Goal: Task Accomplishment & Management: Complete application form

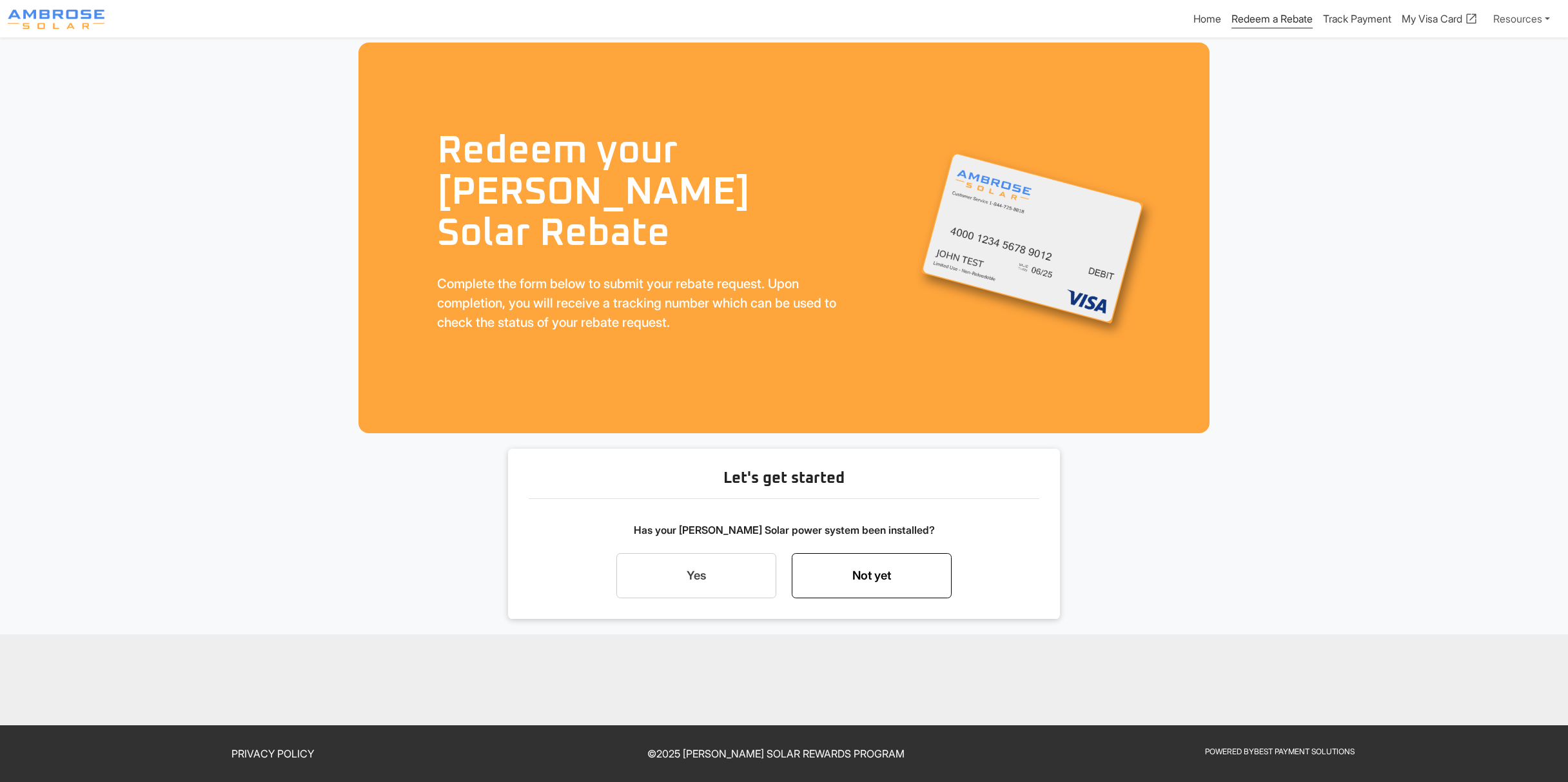
click at [845, 581] on link "Not yet" at bounding box center [872, 576] width 160 height 45
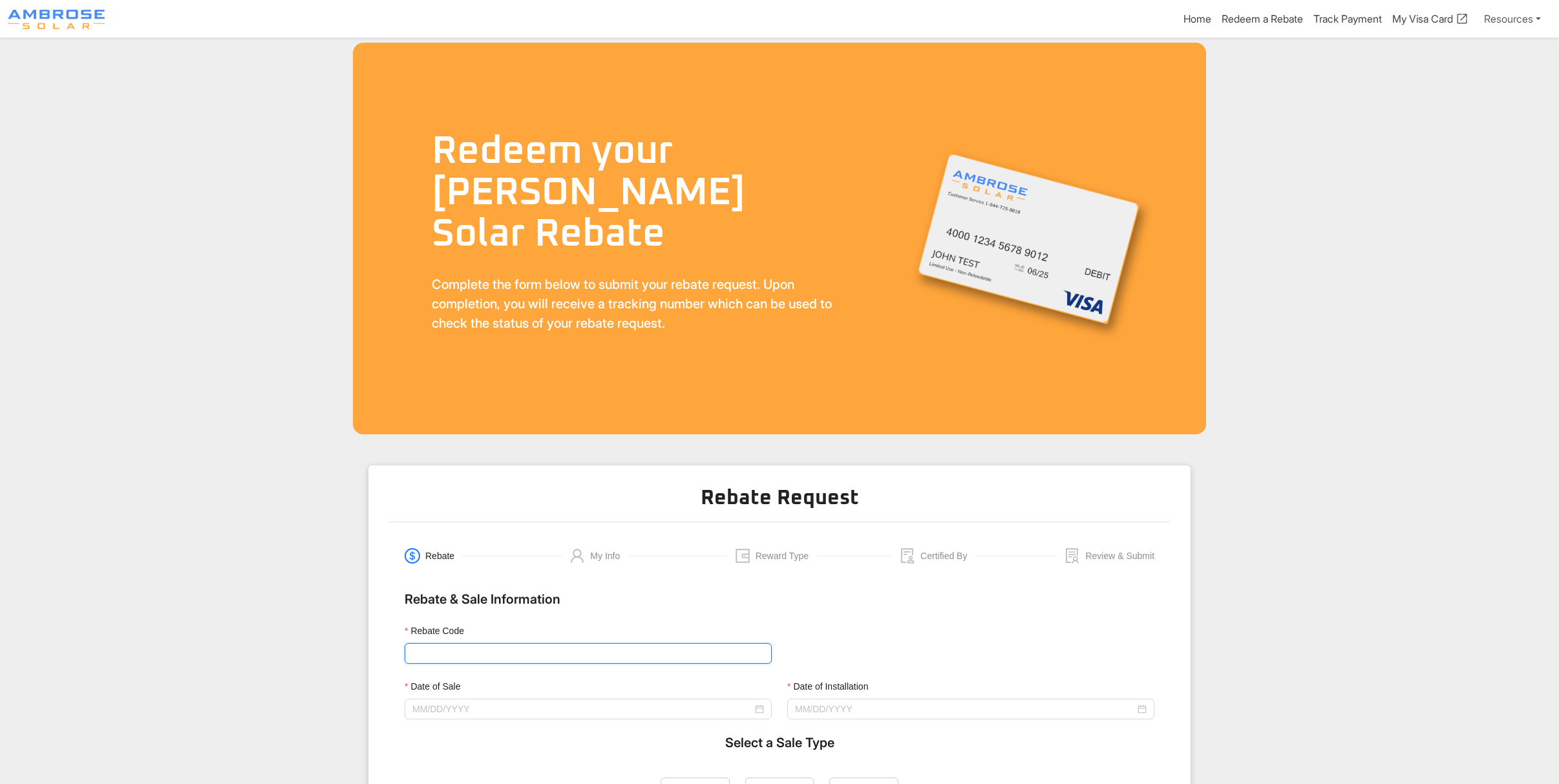
click at [453, 648] on input "Rebate Code" at bounding box center [588, 653] width 367 height 21
type input "Ambrose1000"
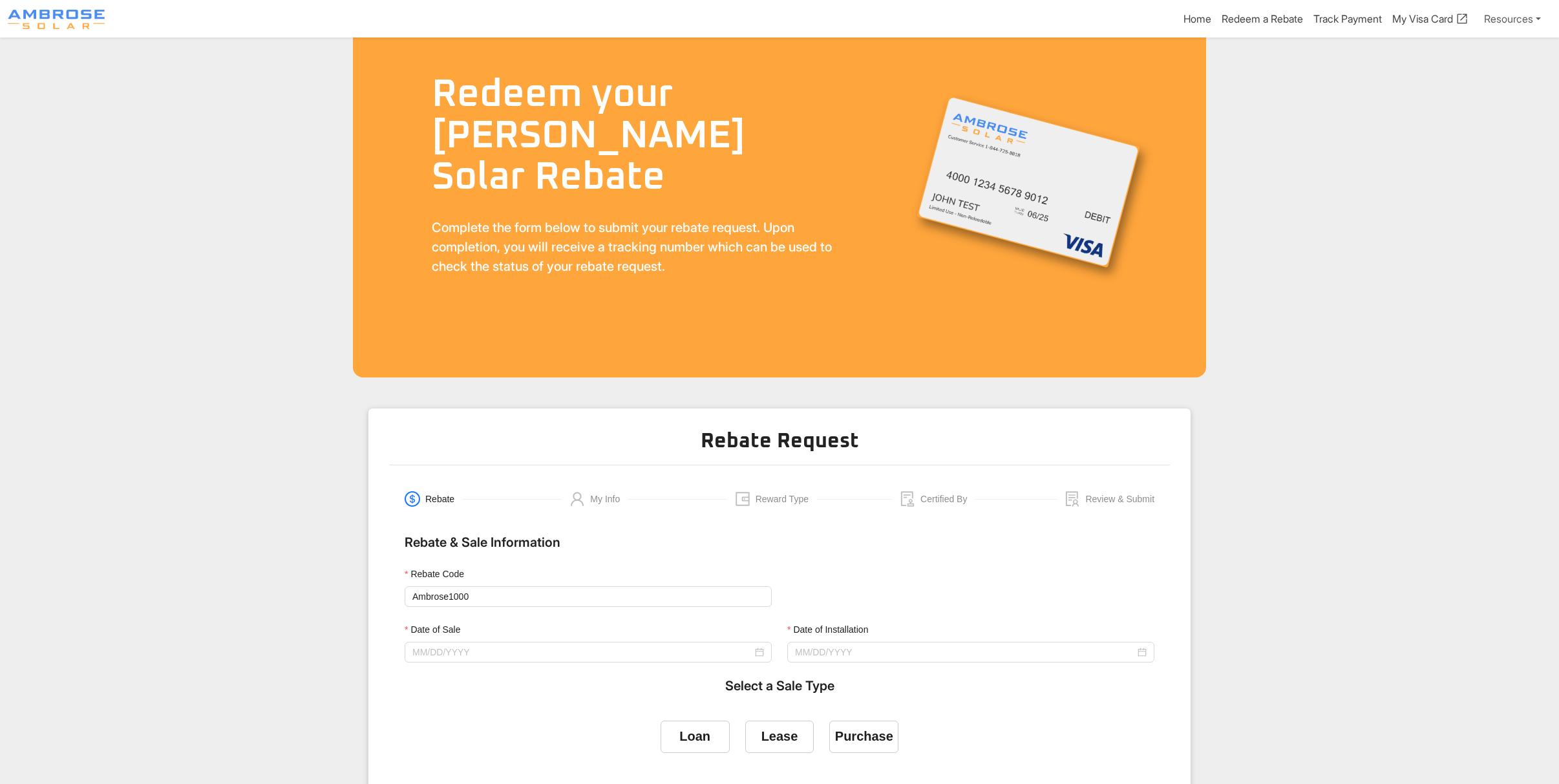
scroll to position [86, 0]
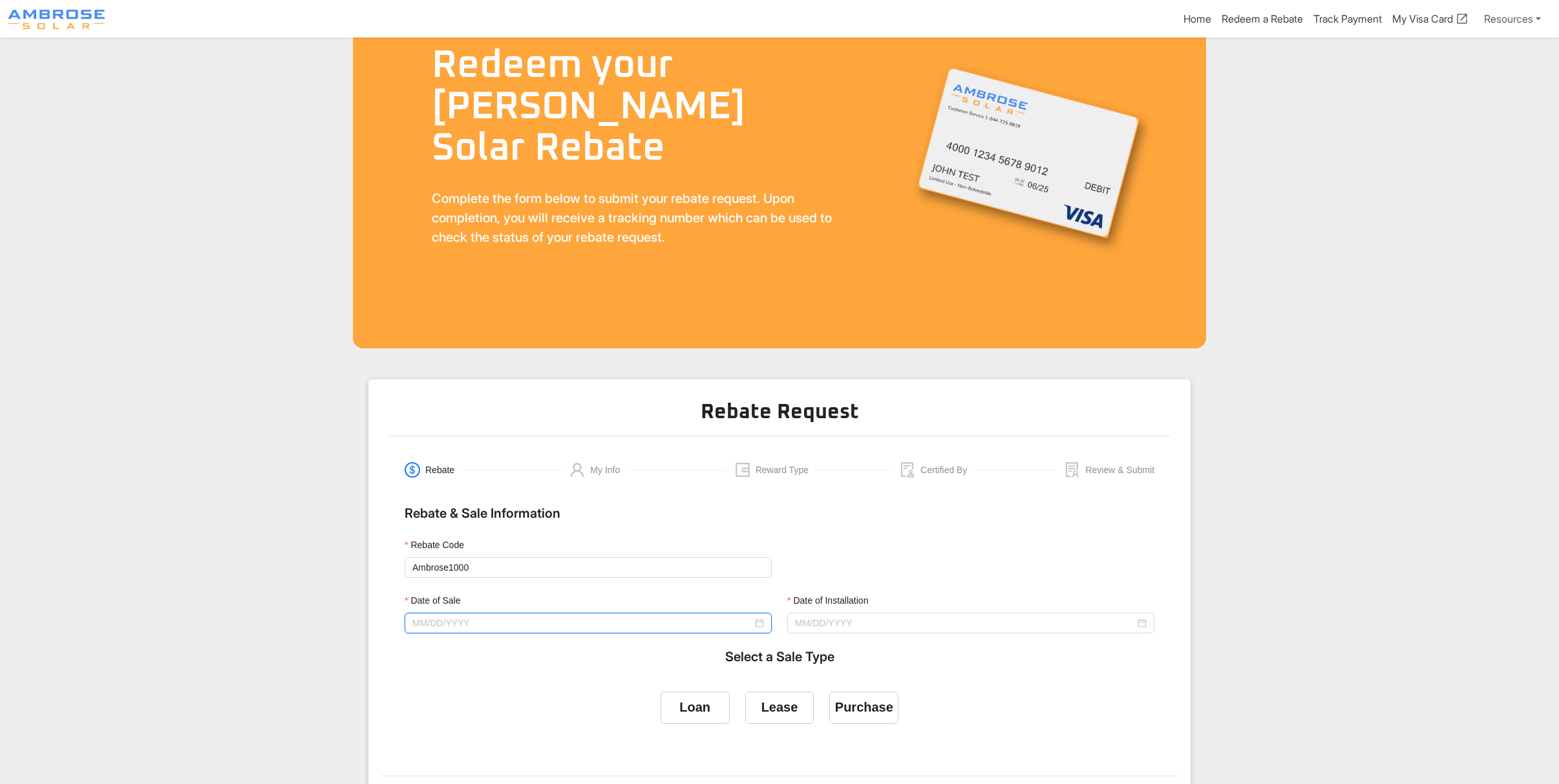
click at [481, 623] on input "Date of Sale" at bounding box center [583, 623] width 340 height 14
type input "07/31/2025"
click at [430, 398] on button "button" at bounding box center [431, 396] width 14 height 26
type input "06/18/2025"
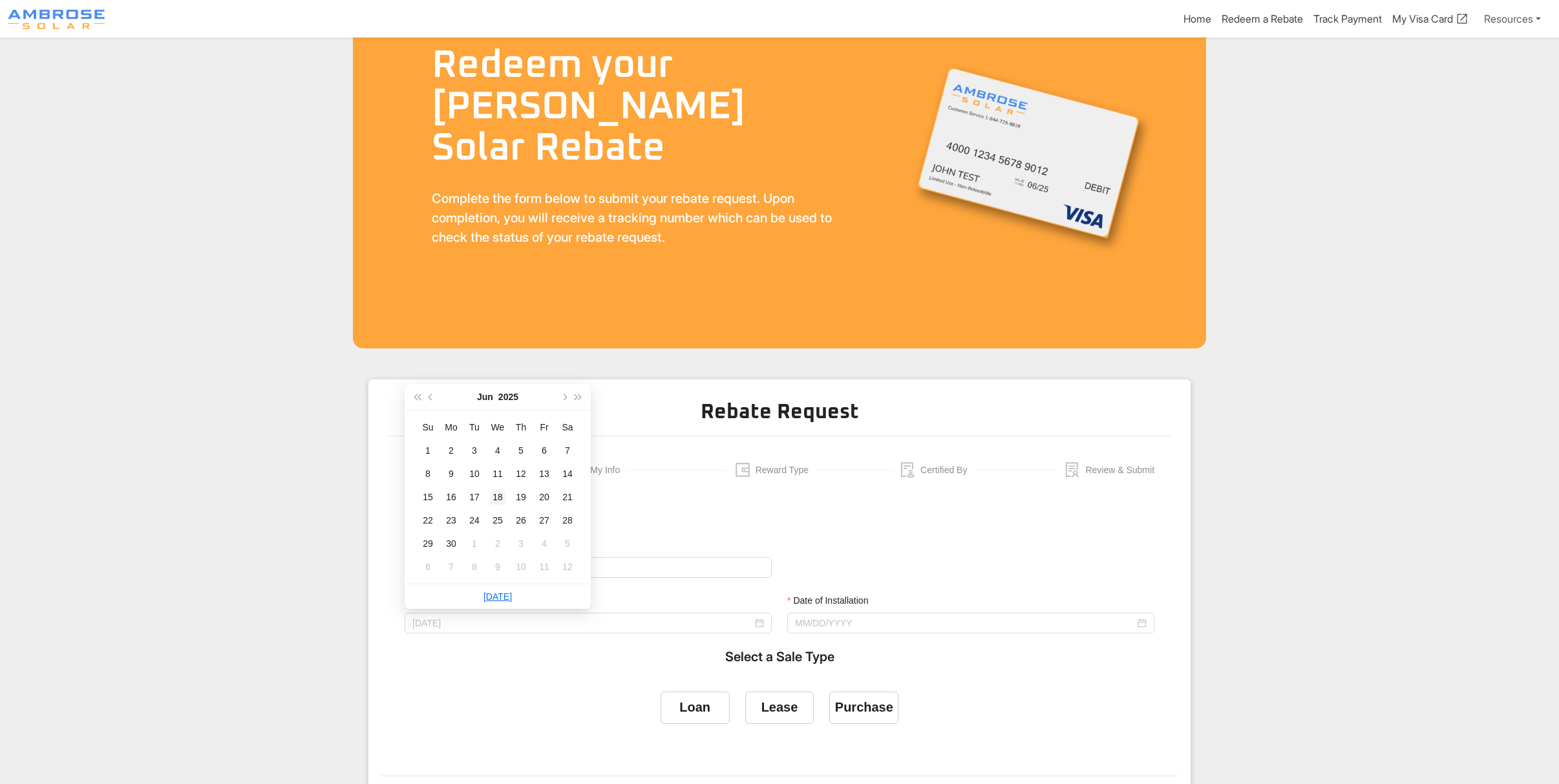
click at [498, 497] on div "18" at bounding box center [498, 497] width 16 height 16
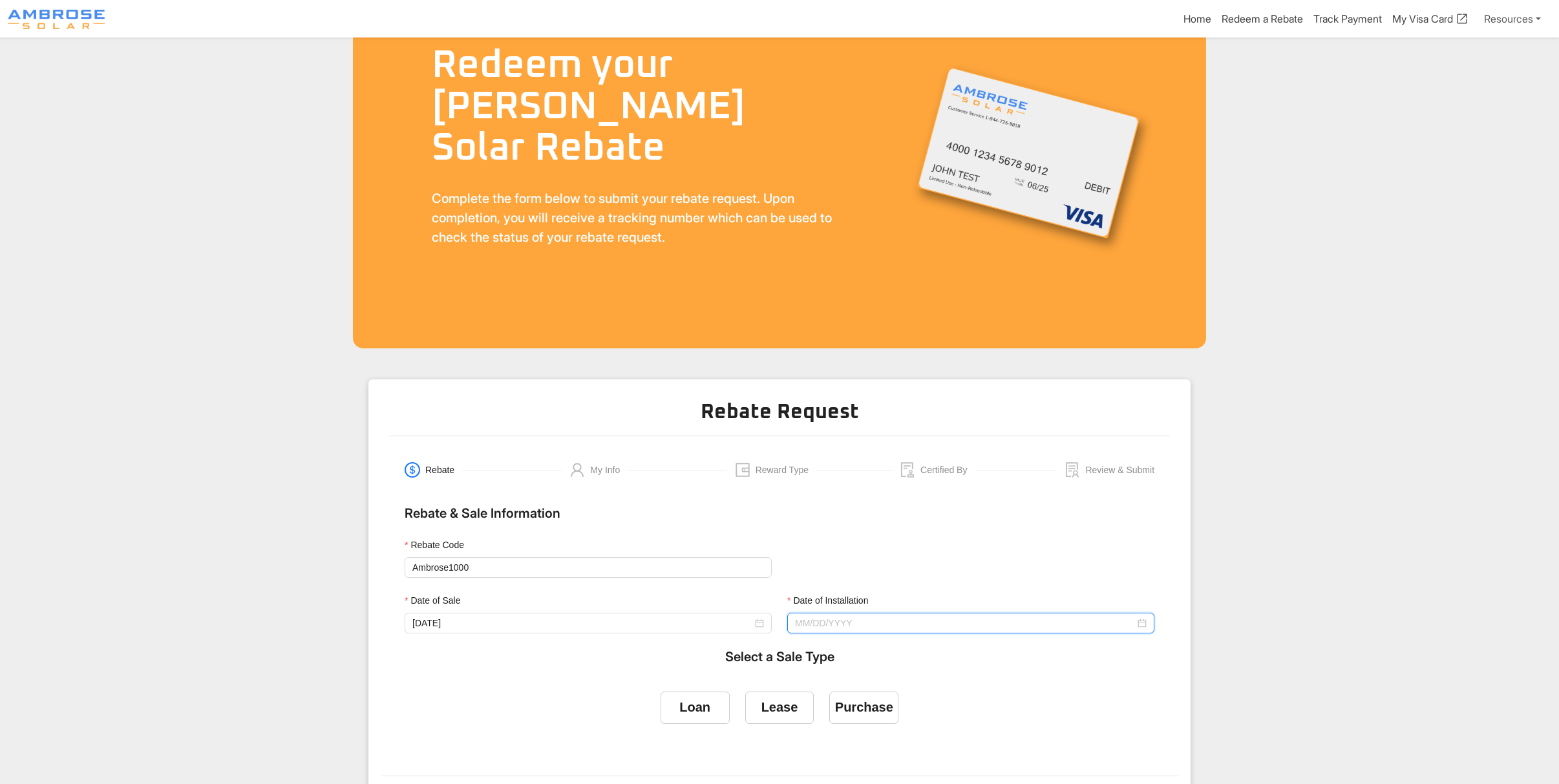
click at [854, 616] on input "Date of Installation" at bounding box center [965, 623] width 340 height 14
type input "08/01/2025"
type input "08/20/2025"
type input "08/12/2025"
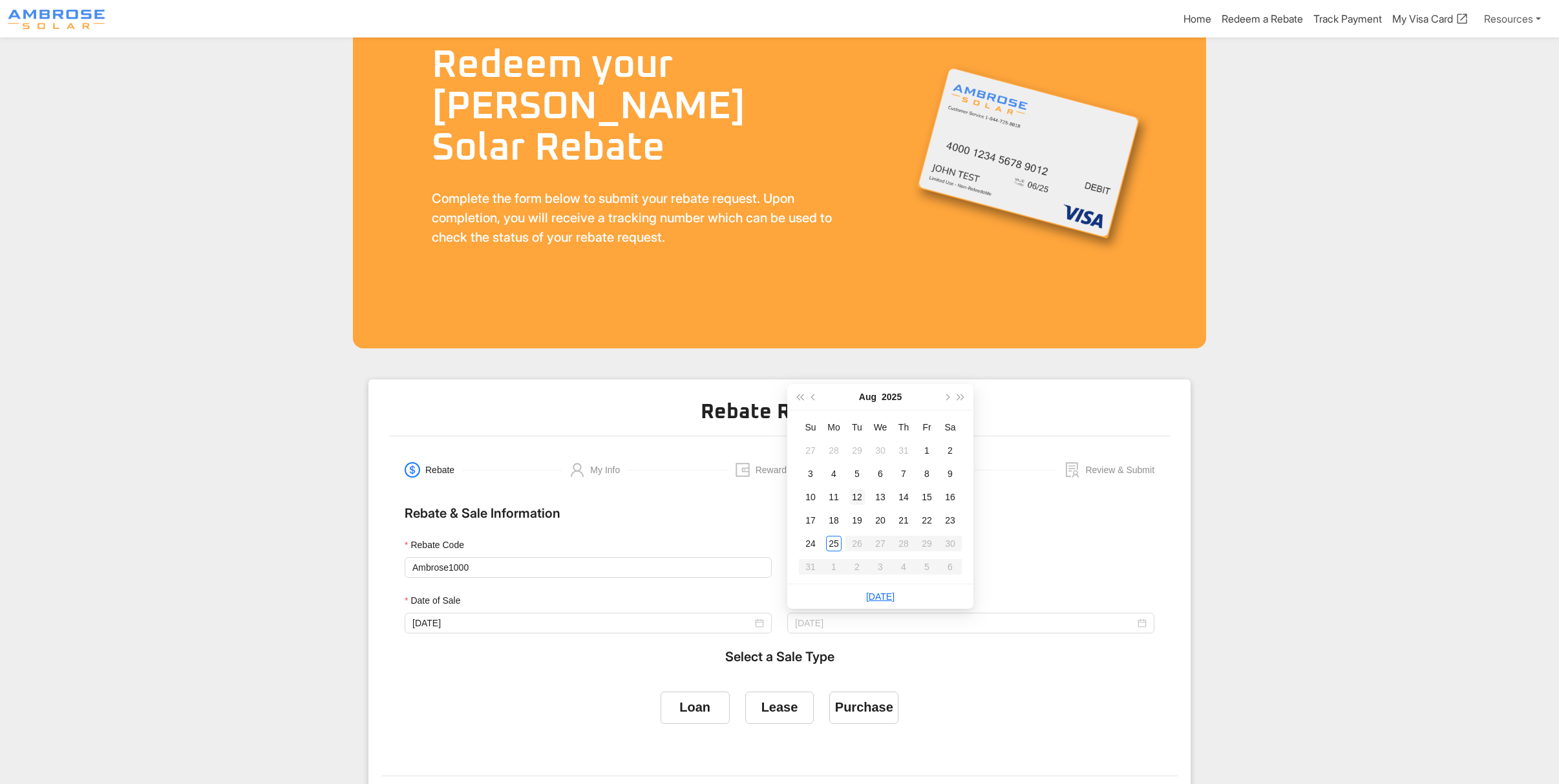
click at [860, 497] on div "12" at bounding box center [857, 497] width 16 height 16
click at [1087, 553] on div "Rebate Code Ambrose1000" at bounding box center [780, 566] width 765 height 55
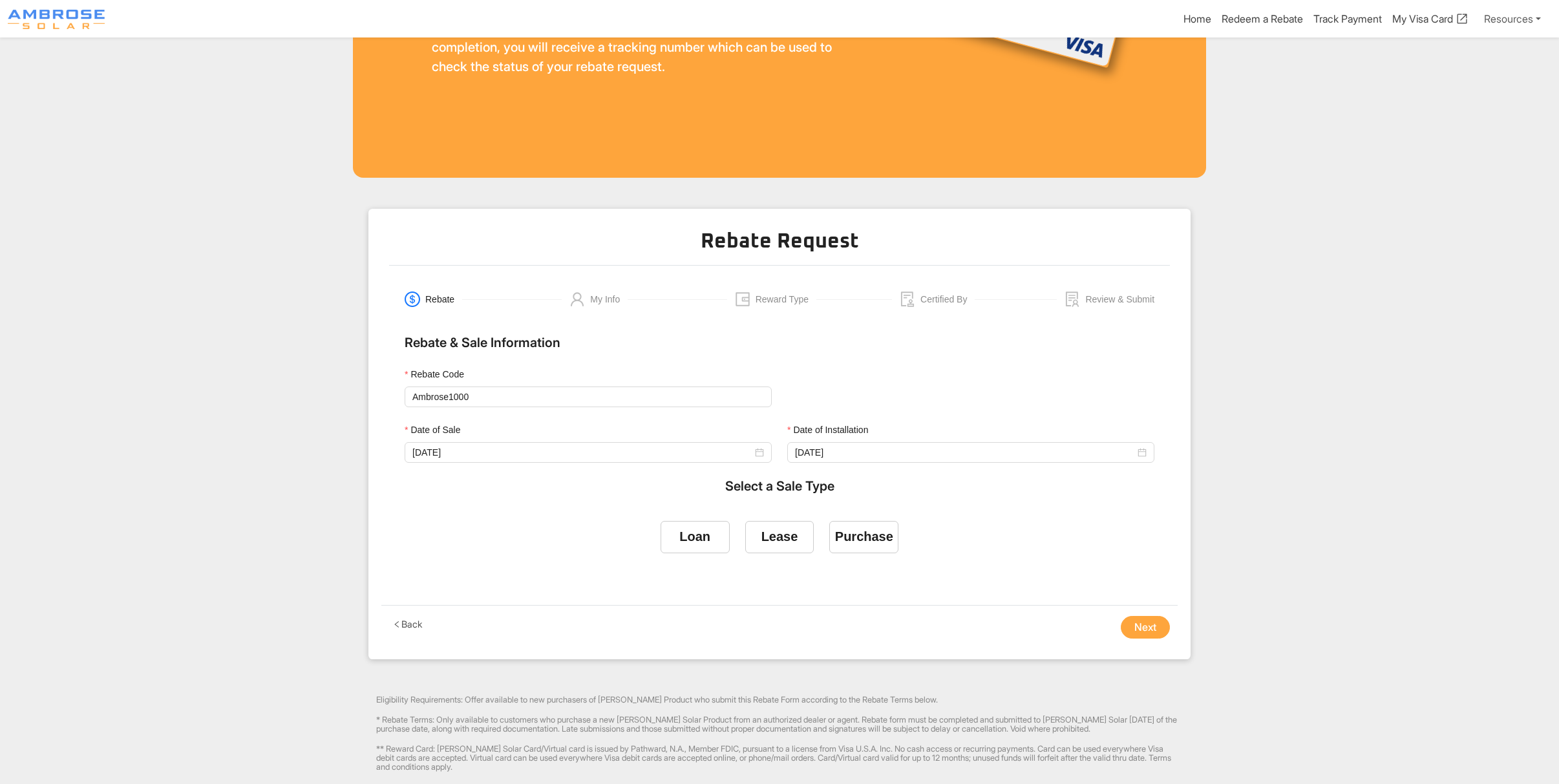
scroll to position [258, 0]
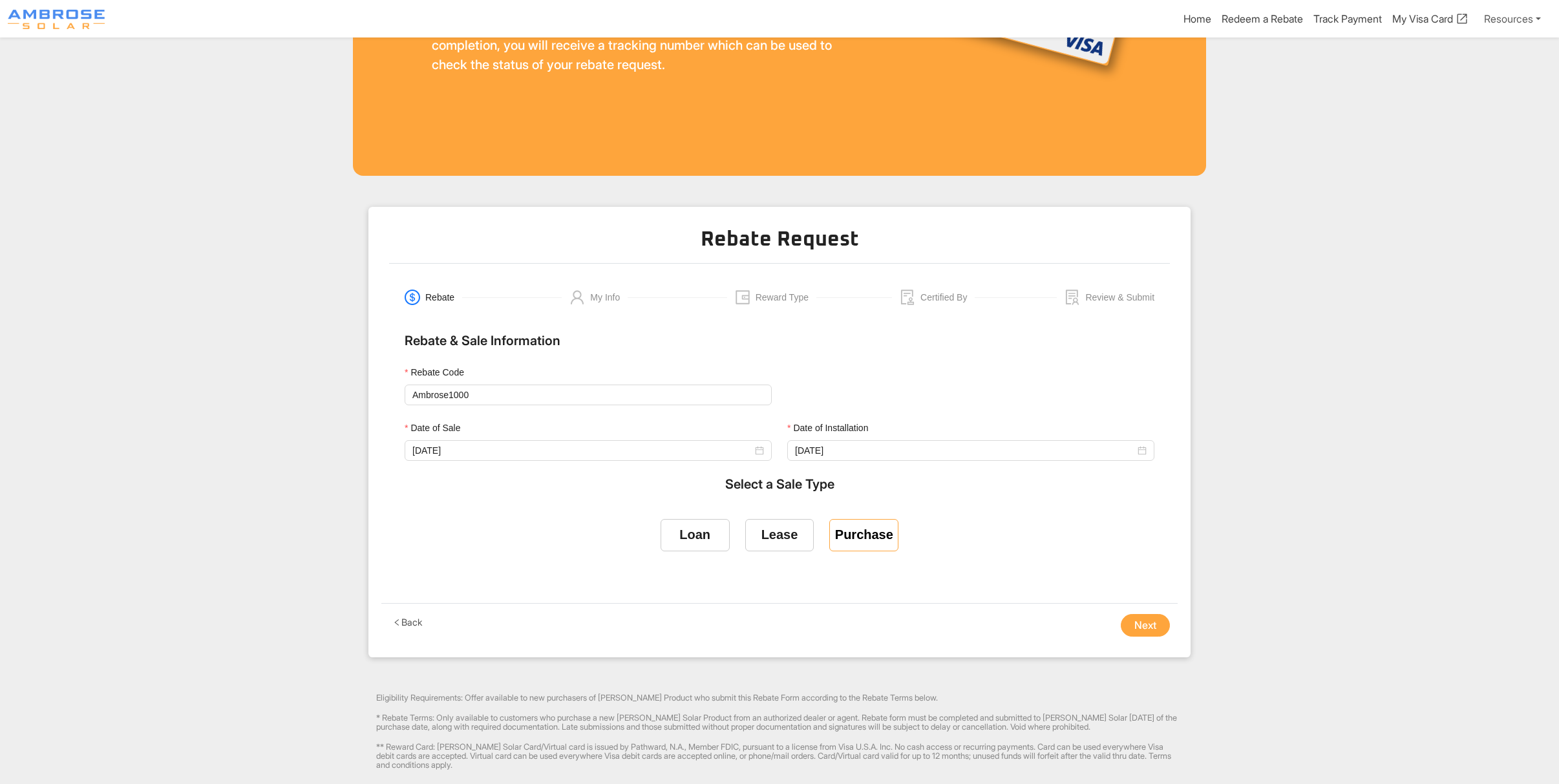
click at [848, 536] on div "Purchase" at bounding box center [864, 535] width 58 height 15
click at [864, 533] on input "Purchase" at bounding box center [864, 533] width 0 height 0
click at [1138, 621] on button "Next" at bounding box center [1145, 626] width 49 height 24
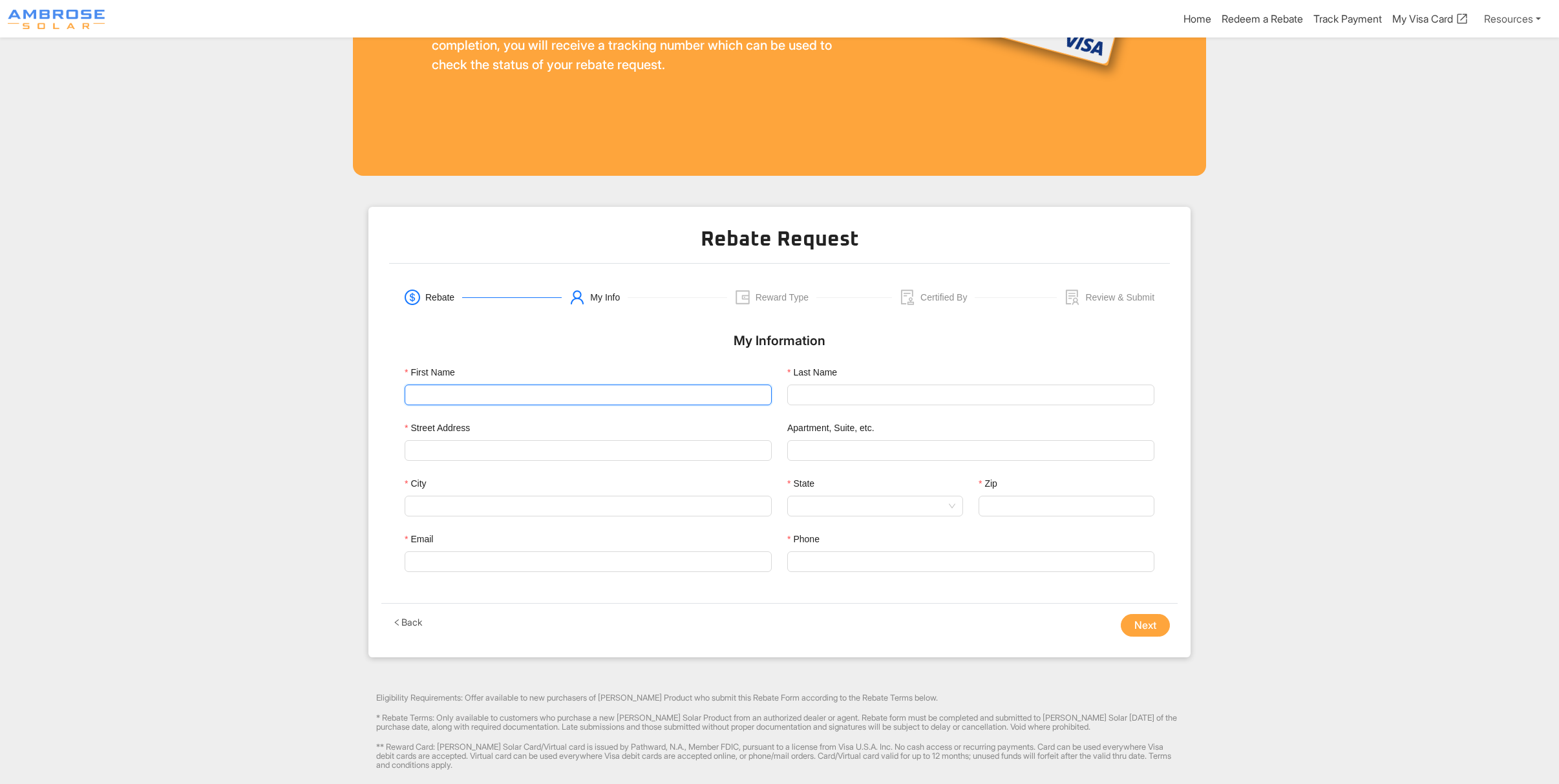
click at [463, 388] on input "First Name" at bounding box center [588, 394] width 367 height 21
type input "[PERSON_NAME]"
click at [866, 393] on input "Last Name" at bounding box center [971, 394] width 367 height 21
type input "[PERSON_NAME]"
click at [555, 451] on input "Street Address" at bounding box center [588, 450] width 351 height 20
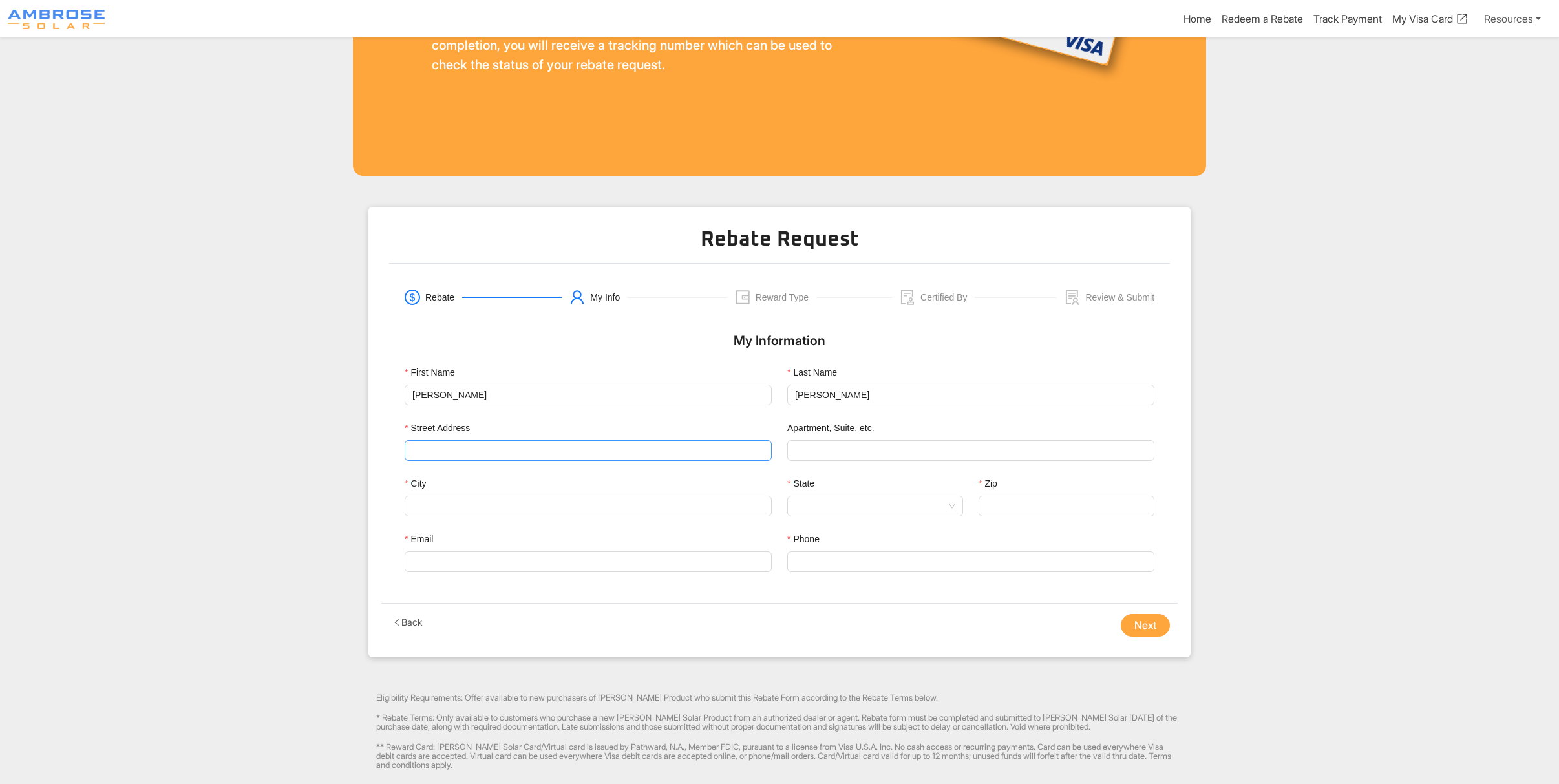
click at [523, 448] on input "Street Address" at bounding box center [588, 450] width 351 height 20
click at [519, 477] on div "[STREET_ADDRESS]" at bounding box center [588, 475] width 347 height 14
type input "6 Privateer Dr"
type input "Corte Madera"
type input "94925"
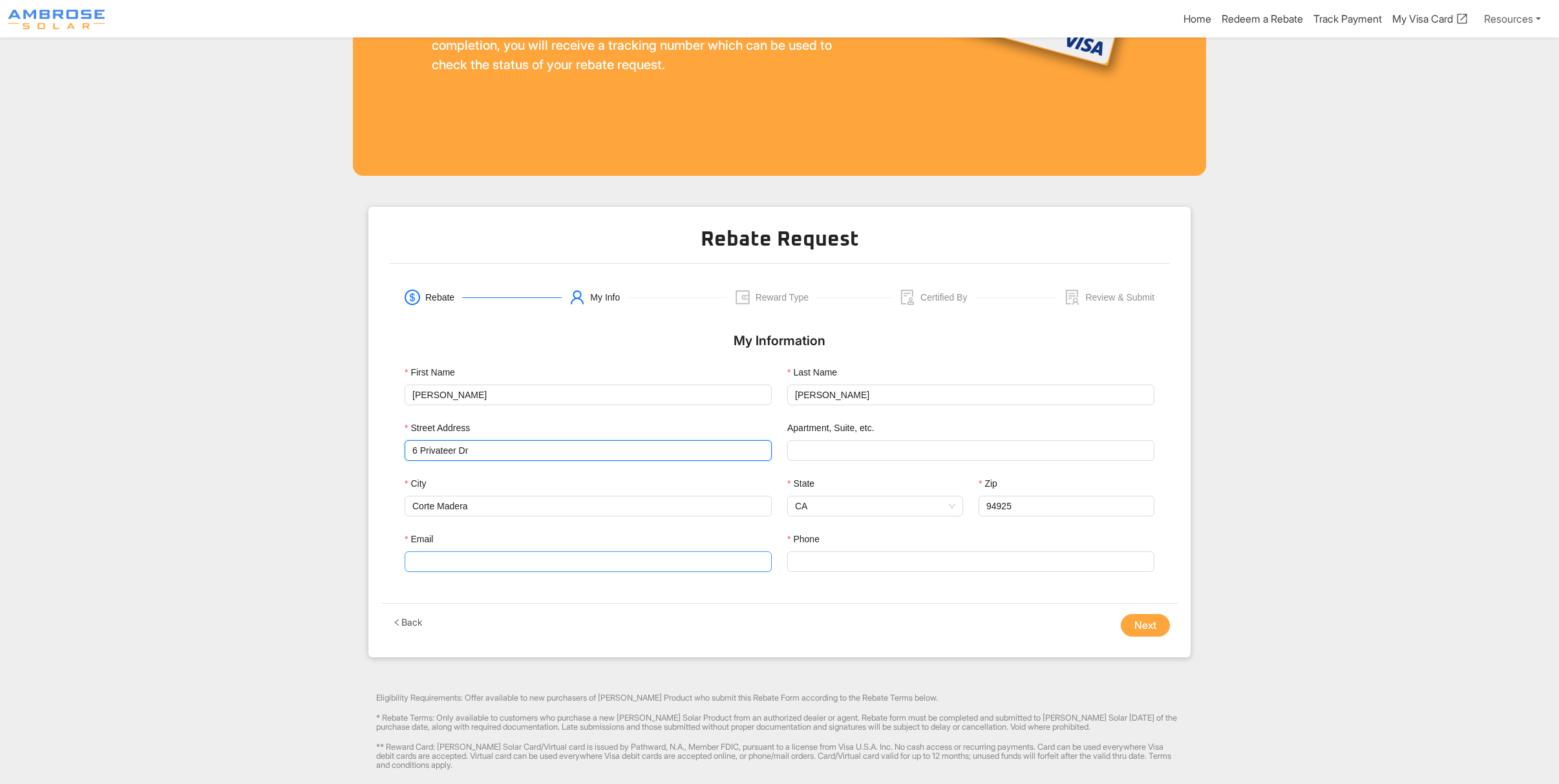
type input "6 Privateer Dr"
click at [472, 555] on input "Email" at bounding box center [588, 562] width 367 height 21
click at [515, 560] on input "Email" at bounding box center [588, 562] width 367 height 21
paste input "[EMAIL_ADDRESS][DOMAIN_NAME]"
type input "[EMAIL_ADDRESS][DOMAIN_NAME]"
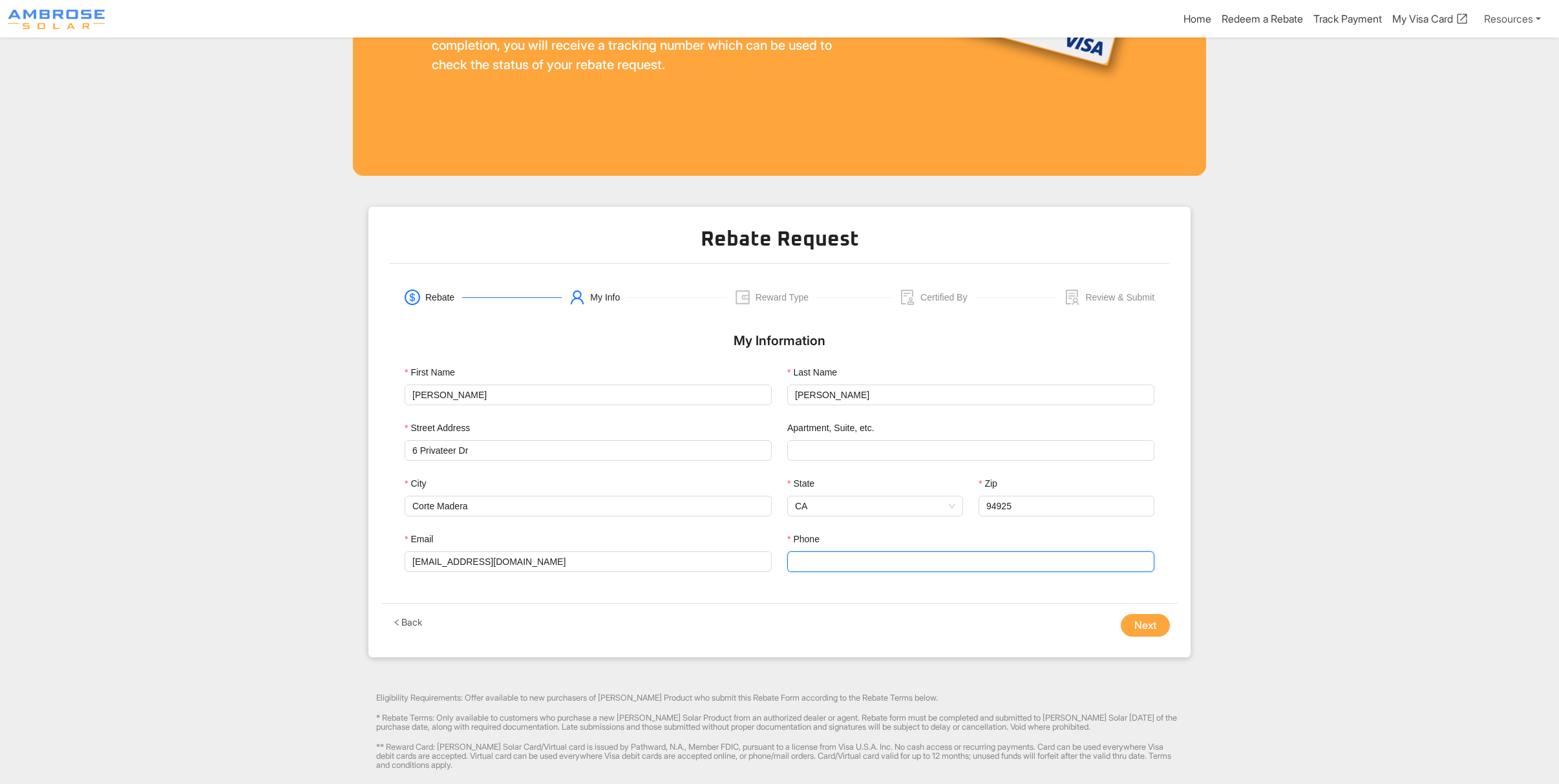
click at [843, 565] on input "Phone" at bounding box center [971, 562] width 367 height 21
click at [828, 619] on div at bounding box center [780, 626] width 266 height 24
click at [833, 565] on input "650-243-8643" at bounding box center [971, 562] width 367 height 21
type input "6502438643"
click at [806, 626] on div at bounding box center [780, 626] width 266 height 24
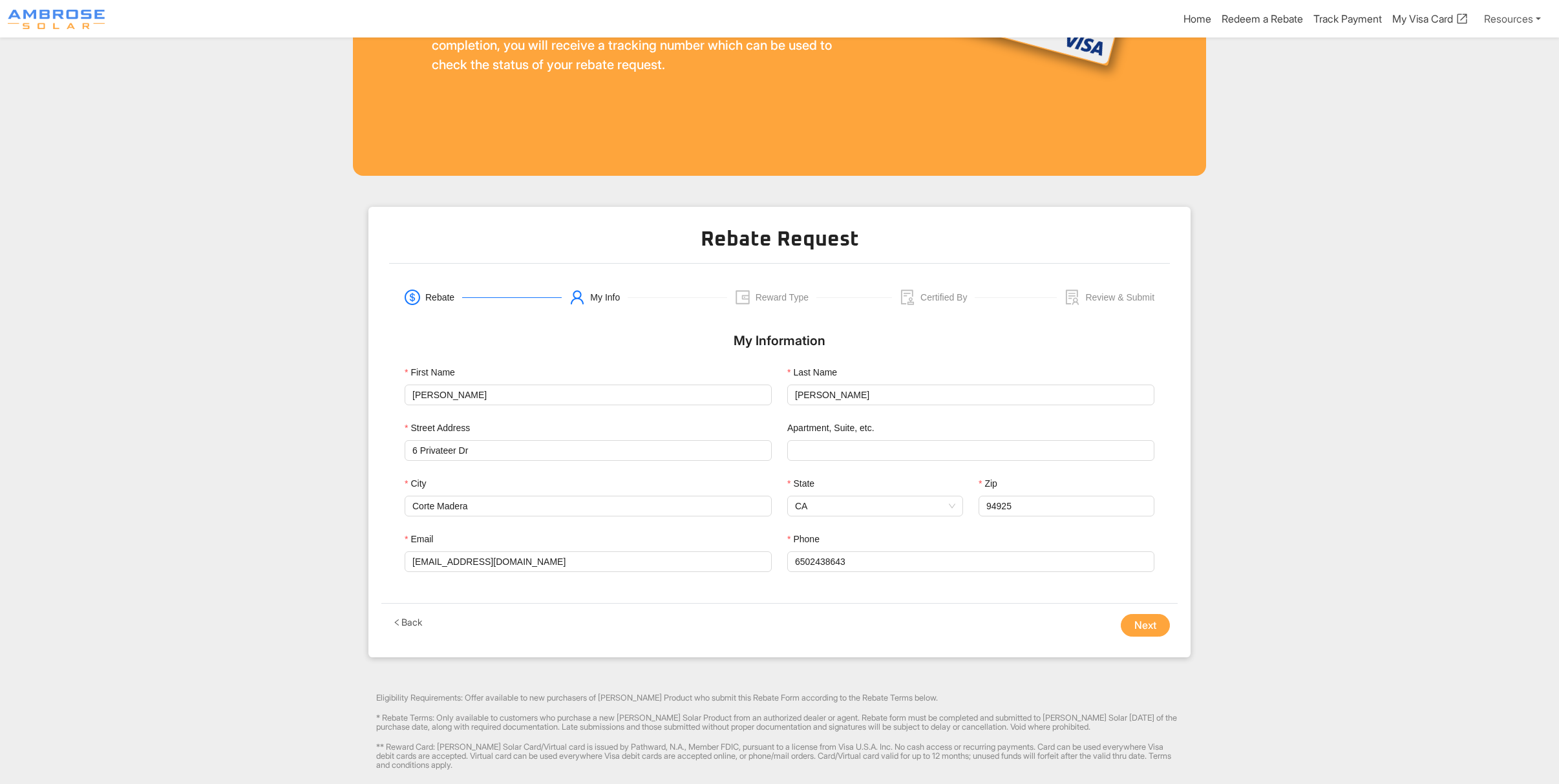
click at [1136, 627] on button "Next" at bounding box center [1145, 626] width 49 height 24
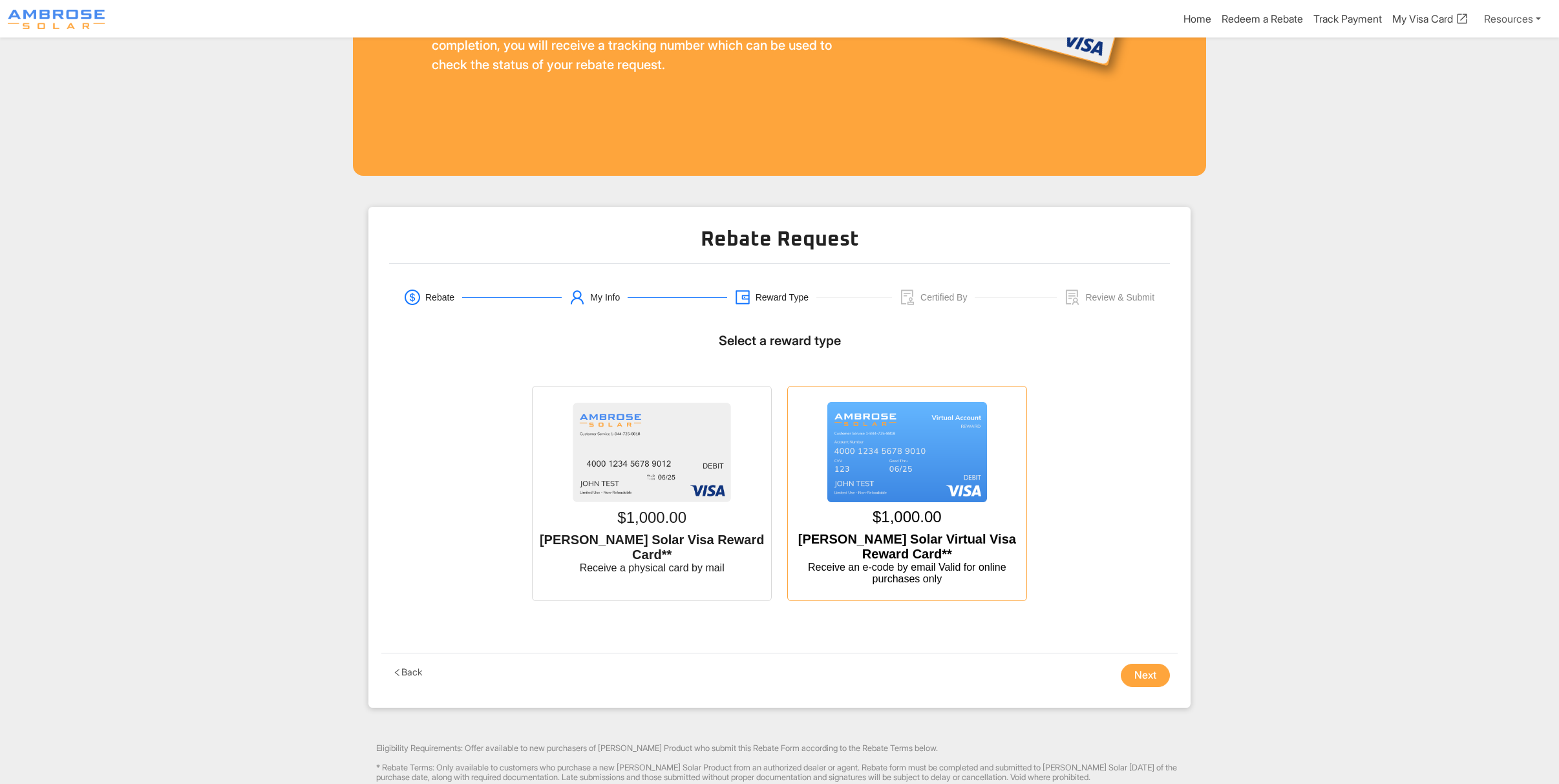
click at [958, 477] on img at bounding box center [907, 452] width 160 height 101
click at [907, 399] on input "$1,000.00 [PERSON_NAME] Solar Virtual Visa Reward Card** Receive an e-code by e…" at bounding box center [907, 399] width 0 height 0
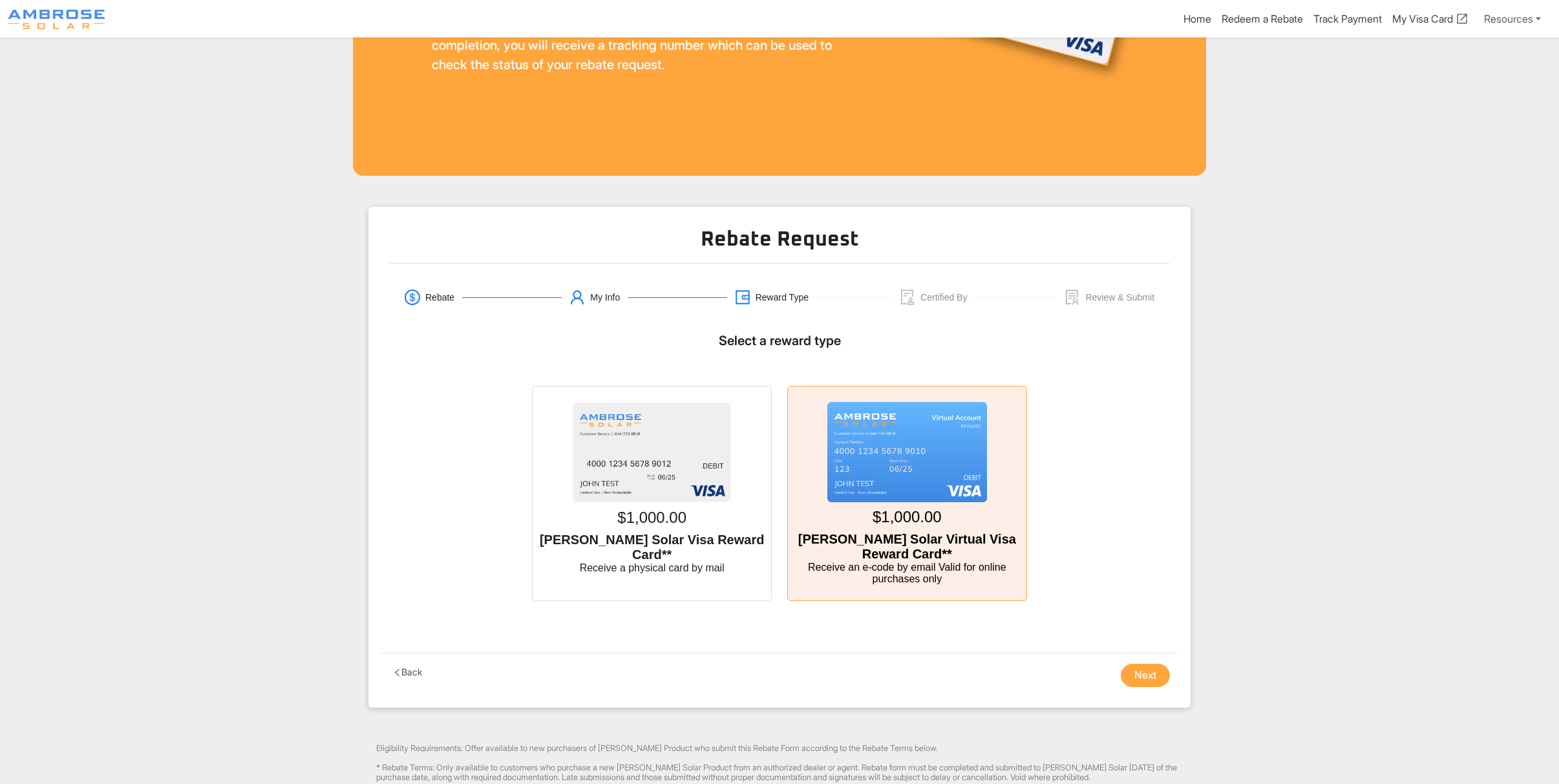
click at [1140, 684] on button "Next" at bounding box center [1145, 675] width 49 height 24
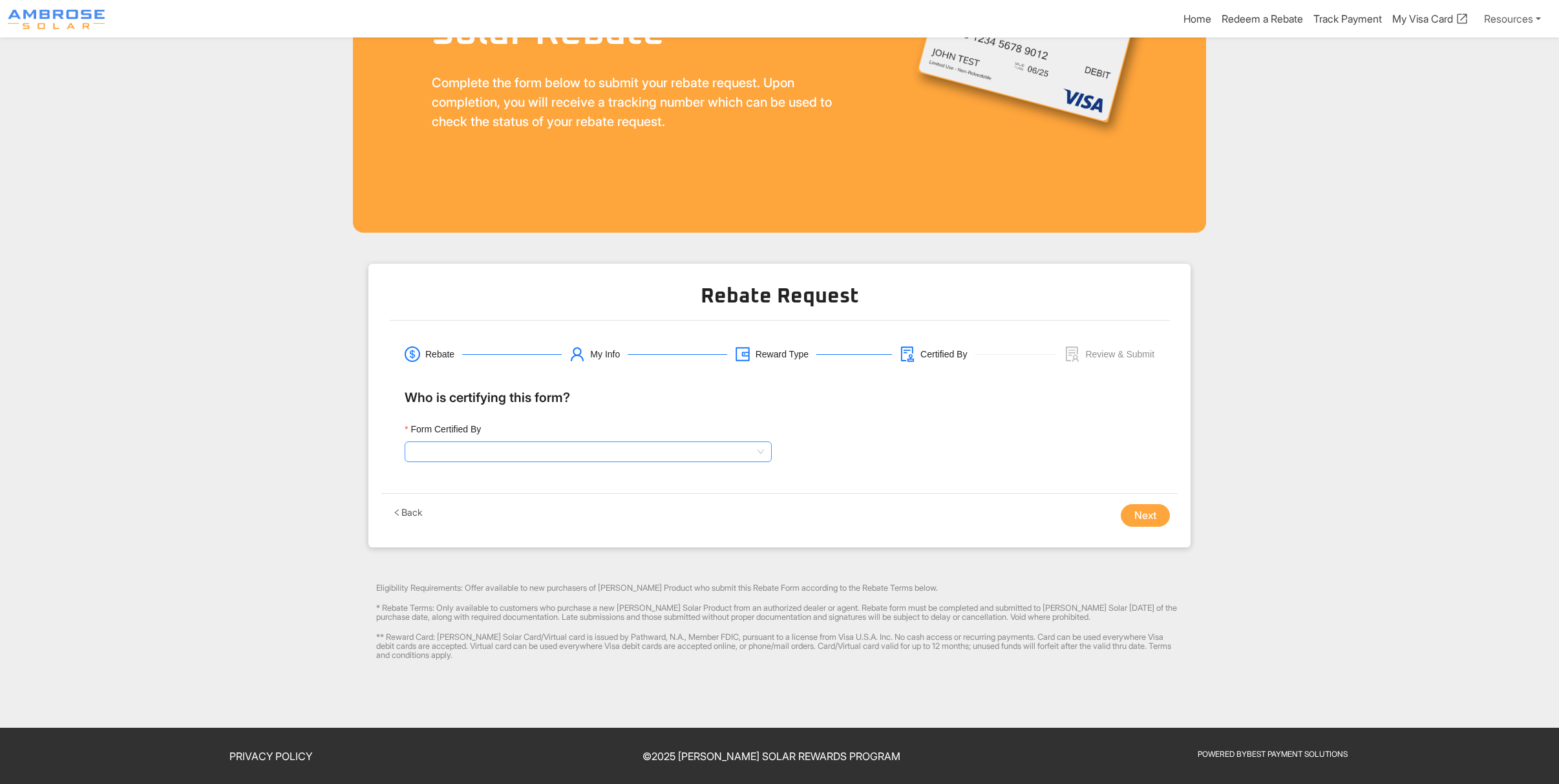
click at [424, 448] on input "Form Certified By" at bounding box center [588, 452] width 351 height 20
click at [444, 497] on div "Sales Representative" at bounding box center [588, 497] width 347 height 14
click at [866, 454] on input "Sales Representative Name" at bounding box center [971, 452] width 367 height 21
type input "[PERSON_NAME]"
click at [1134, 515] on button "Next" at bounding box center [1145, 516] width 49 height 24
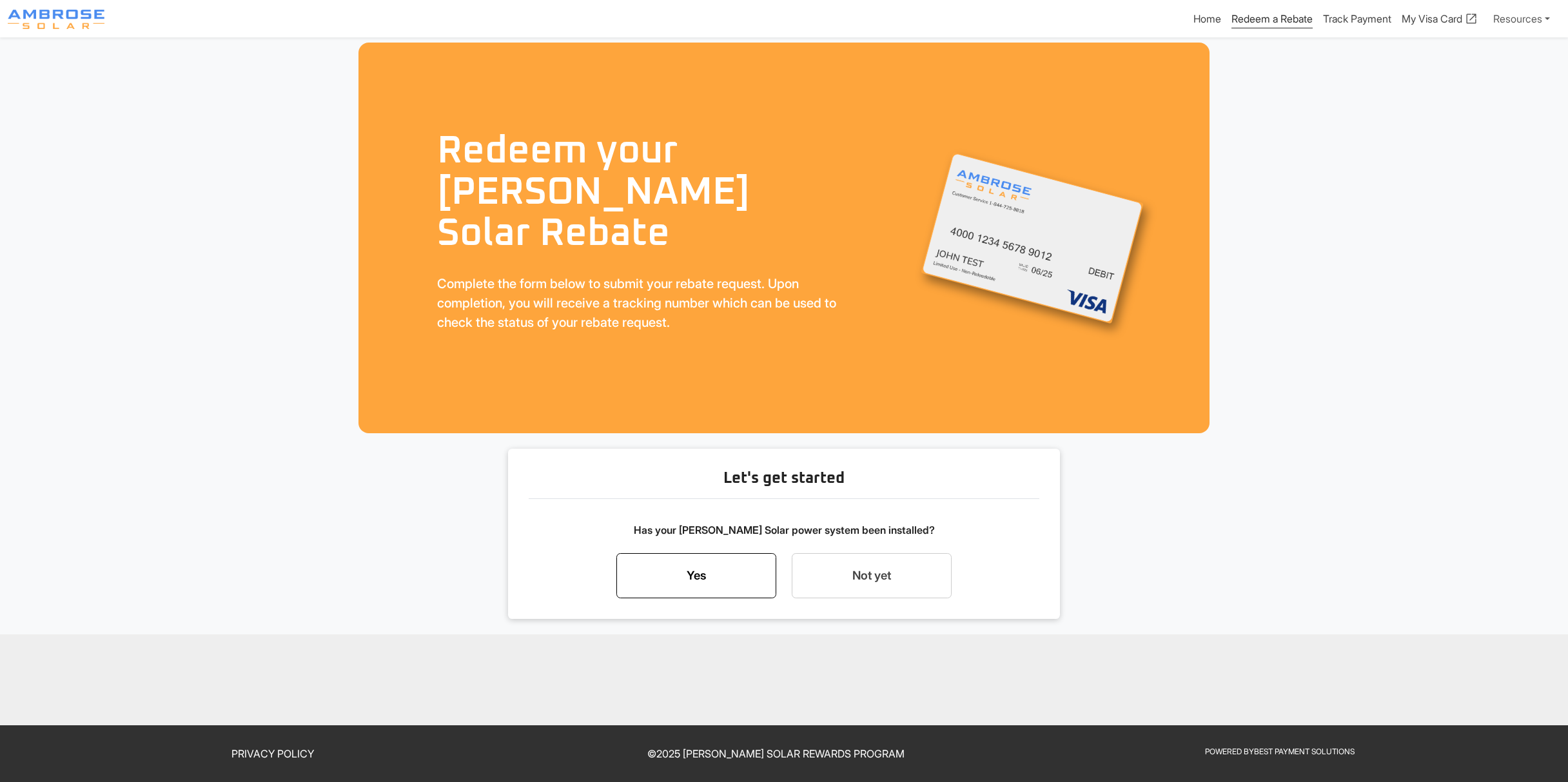
click at [673, 560] on link "Yes" at bounding box center [696, 576] width 160 height 45
click at [787, 599] on link "Back" at bounding box center [784, 600] width 29 height 11
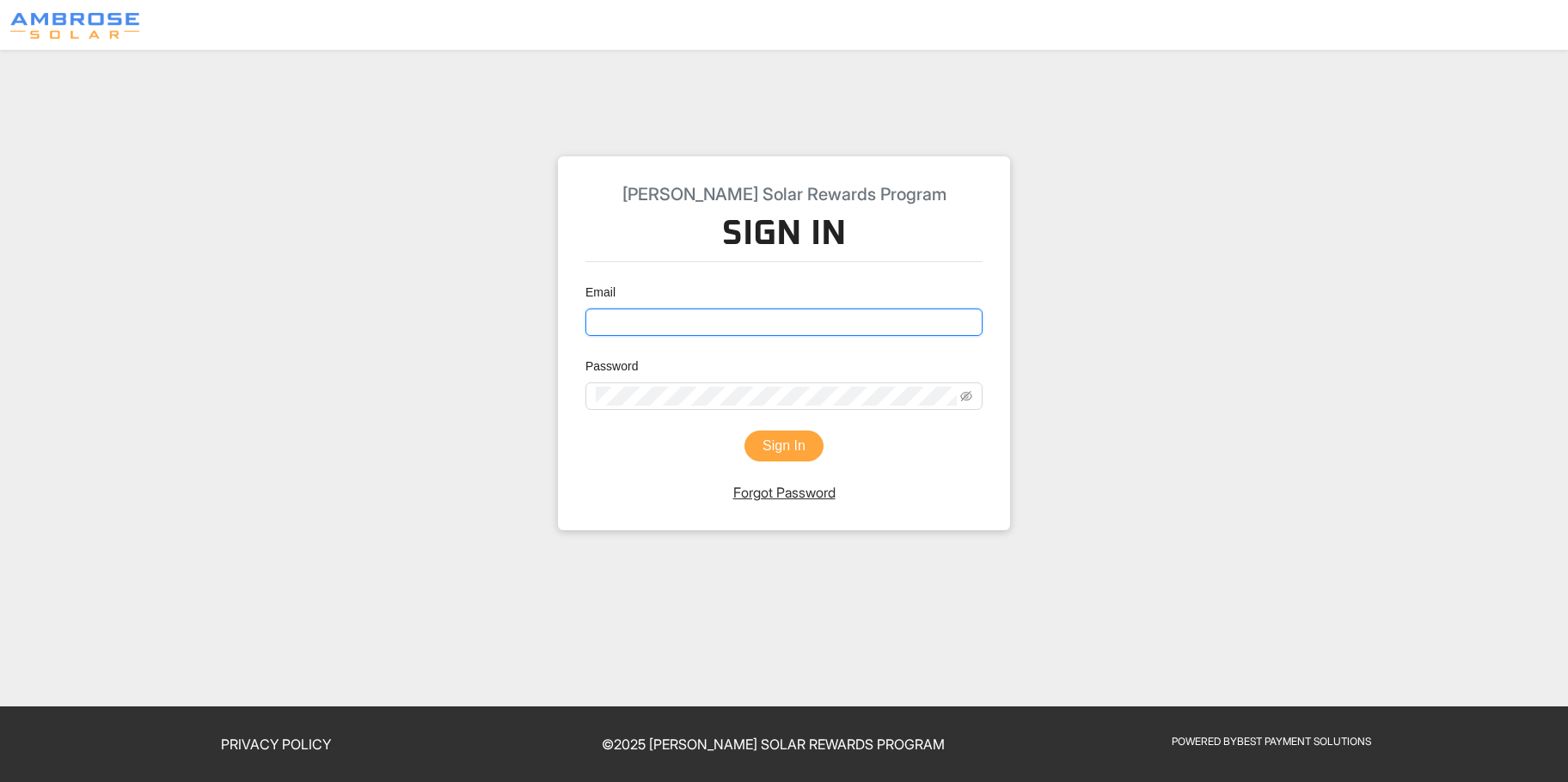
type input "brenda@ambrosesolar.com"
click at [758, 440] on button "Sign In" at bounding box center [784, 446] width 79 height 31
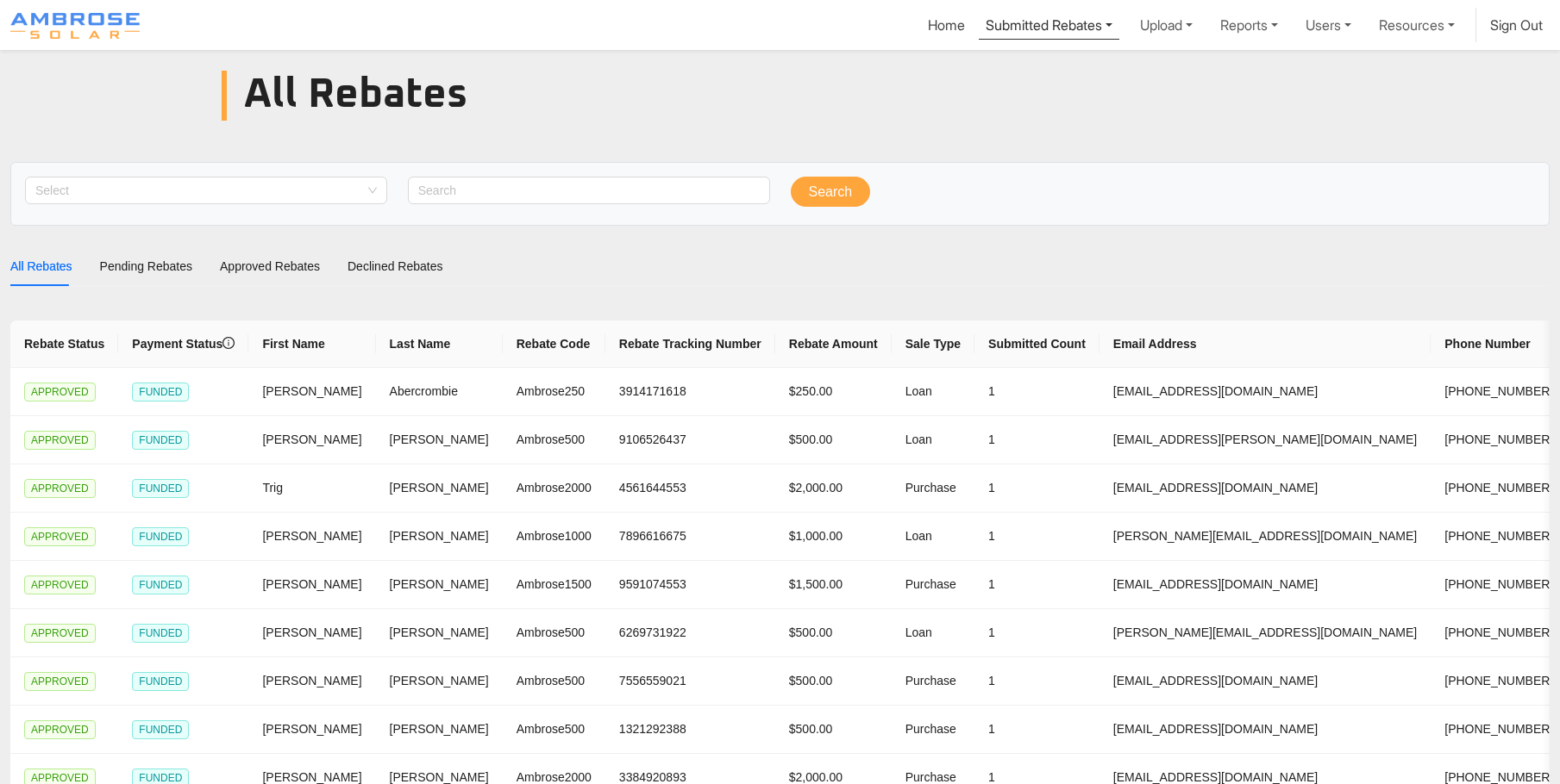
click at [1032, 20] on link "Submitted Rebates" at bounding box center [1049, 23] width 140 height 31
click at [1017, 69] on div "Pending Rebates" at bounding box center [1050, 65] width 109 height 21
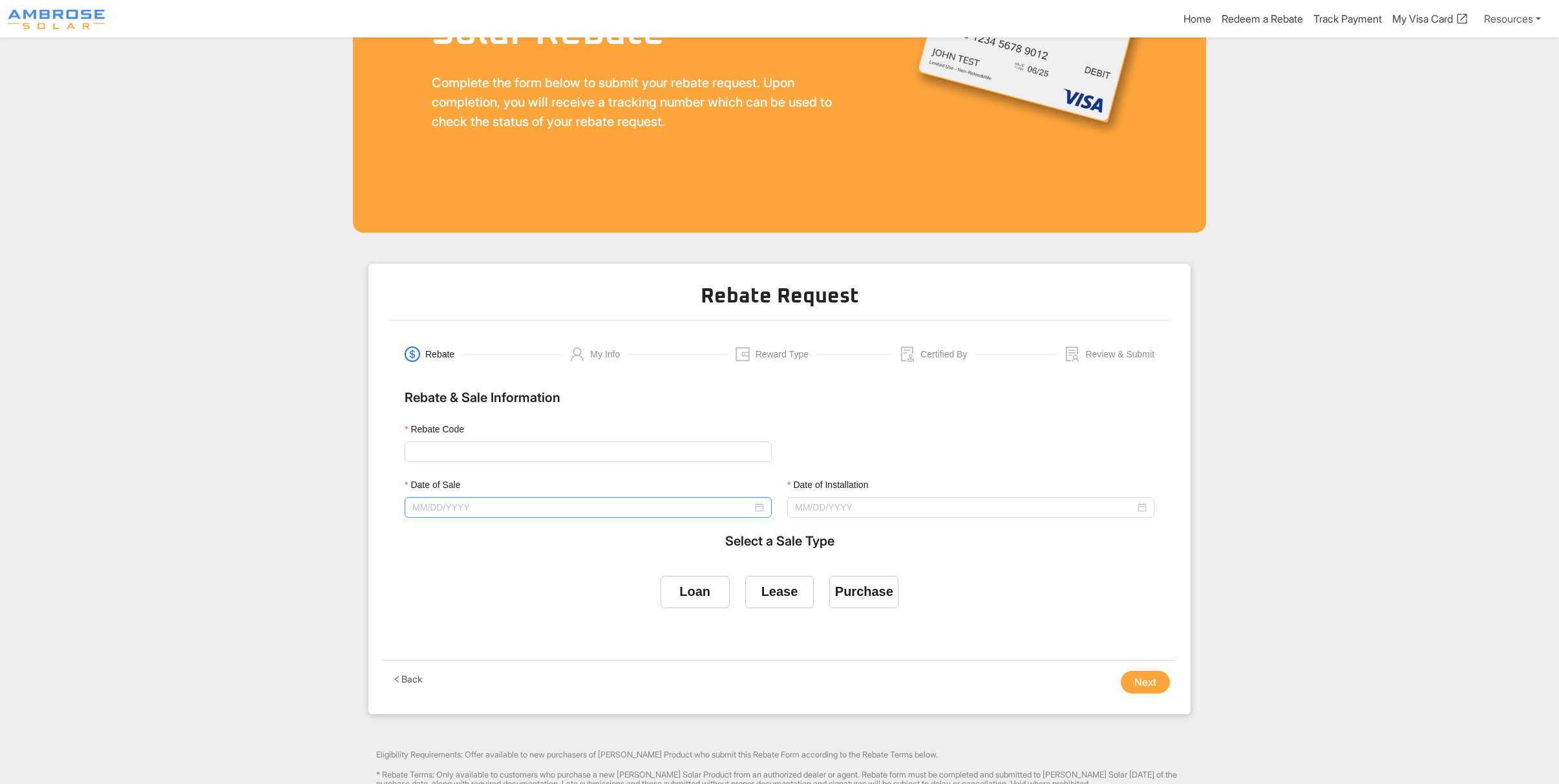
scroll to position [368, 0]
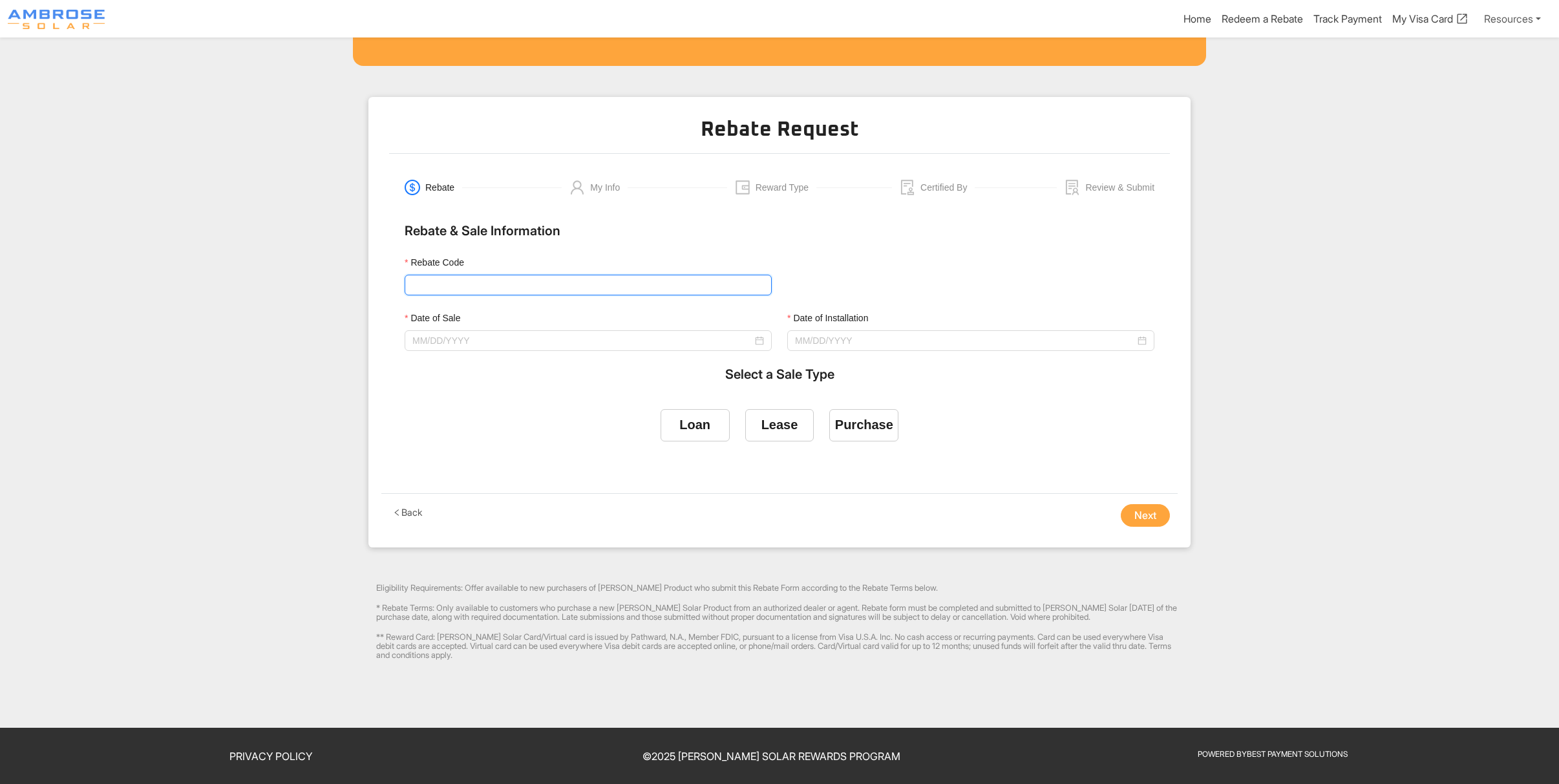
click at [539, 286] on input "Rebate Code" at bounding box center [588, 284] width 367 height 21
type input "Ambrose1000"
click at [443, 334] on input "Date of Sale" at bounding box center [583, 340] width 340 height 14
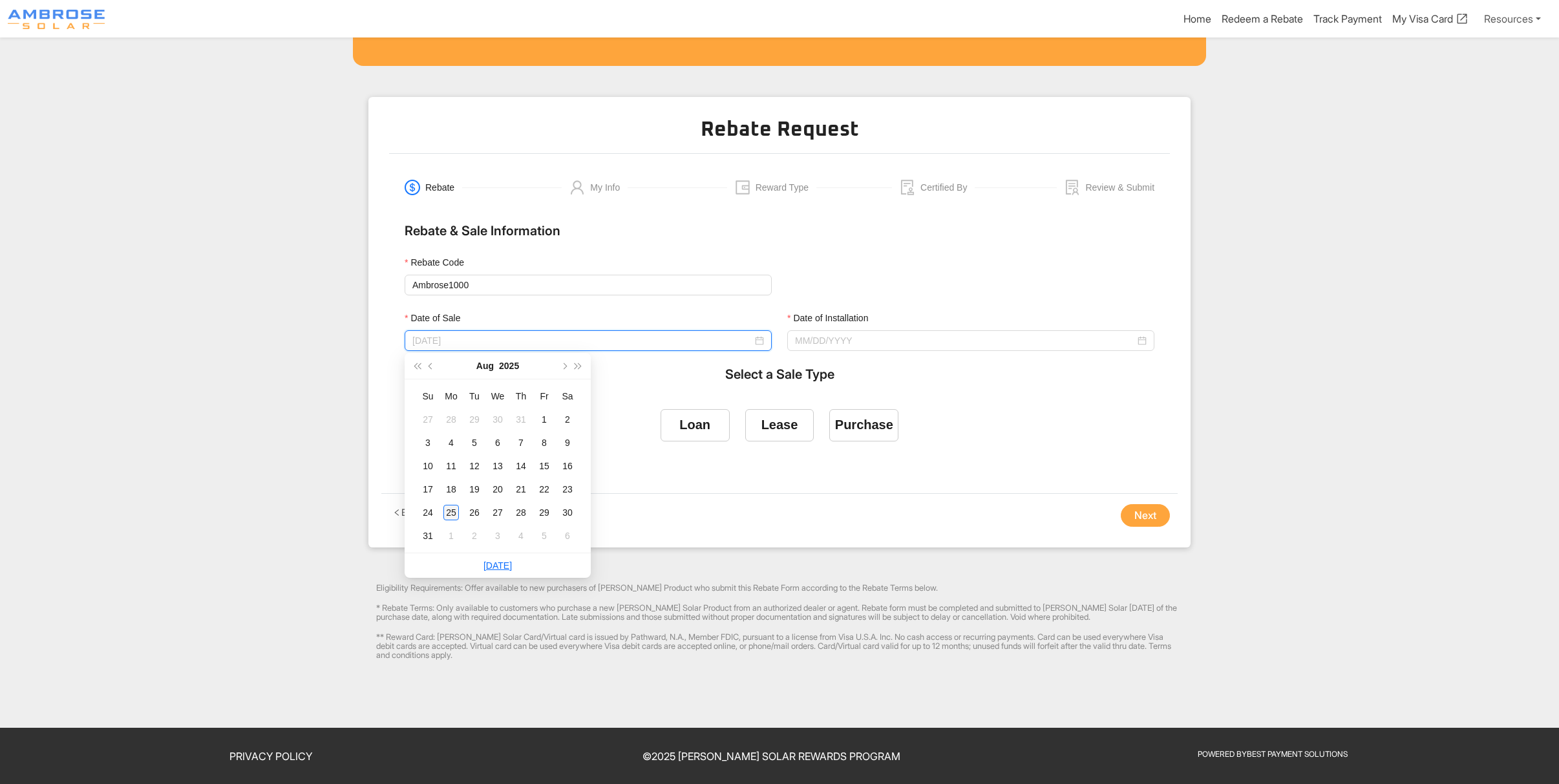
type input "[DATE]"
click at [488, 334] on input "Date of Sale" at bounding box center [583, 340] width 340 height 14
type input "[DATE]"
click at [432, 362] on button "button" at bounding box center [431, 365] width 14 height 26
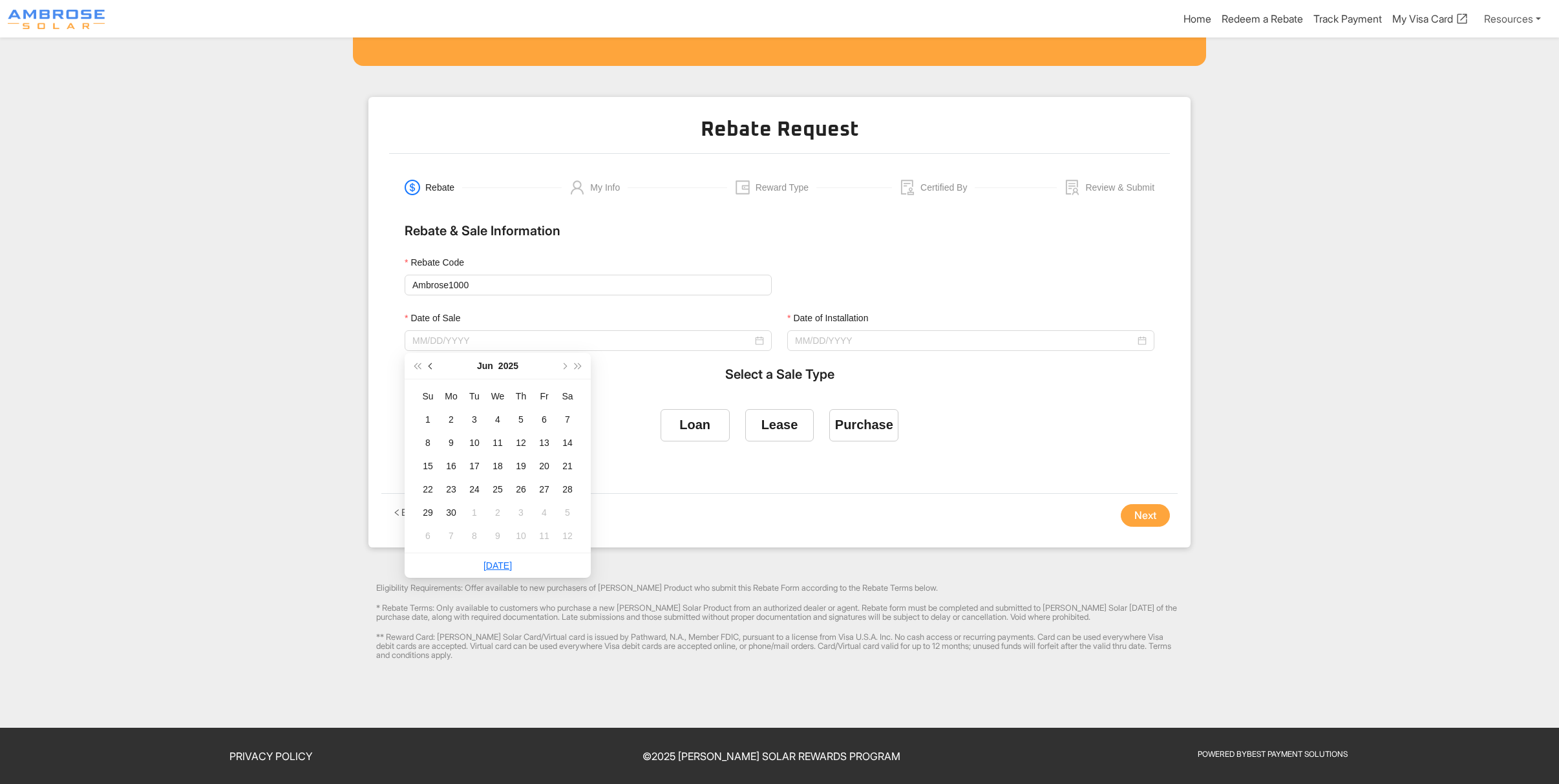
click at [432, 362] on button "button" at bounding box center [431, 365] width 14 height 26
click at [565, 359] on button "button" at bounding box center [563, 365] width 14 height 26
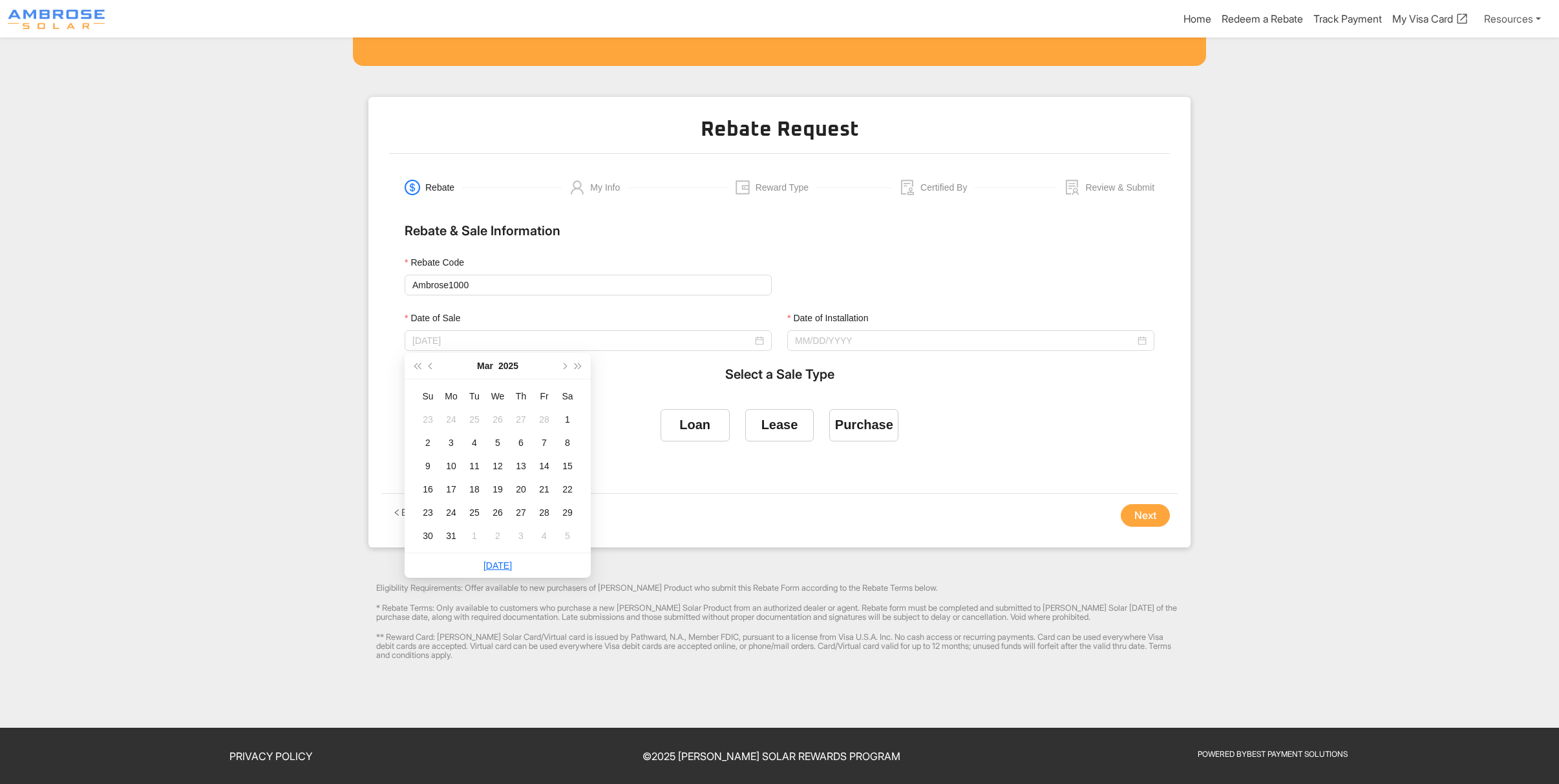
type input "[DATE]"
click at [564, 367] on button "button" at bounding box center [563, 365] width 14 height 26
type input "[DATE]"
click at [567, 363] on button "button" at bounding box center [563, 365] width 14 height 26
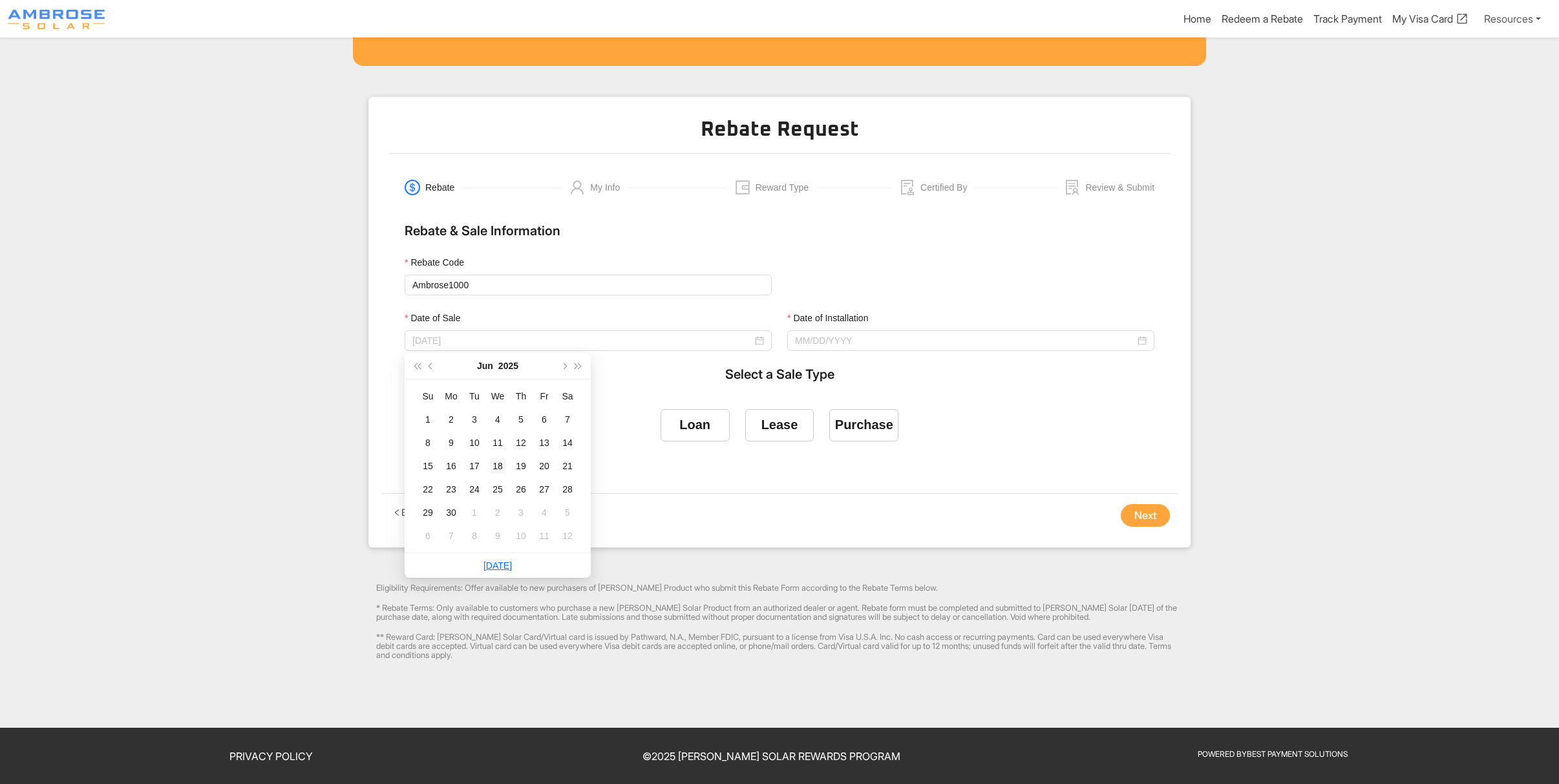
type input "[DATE]"
click at [497, 469] on div "18" at bounding box center [498, 466] width 16 height 16
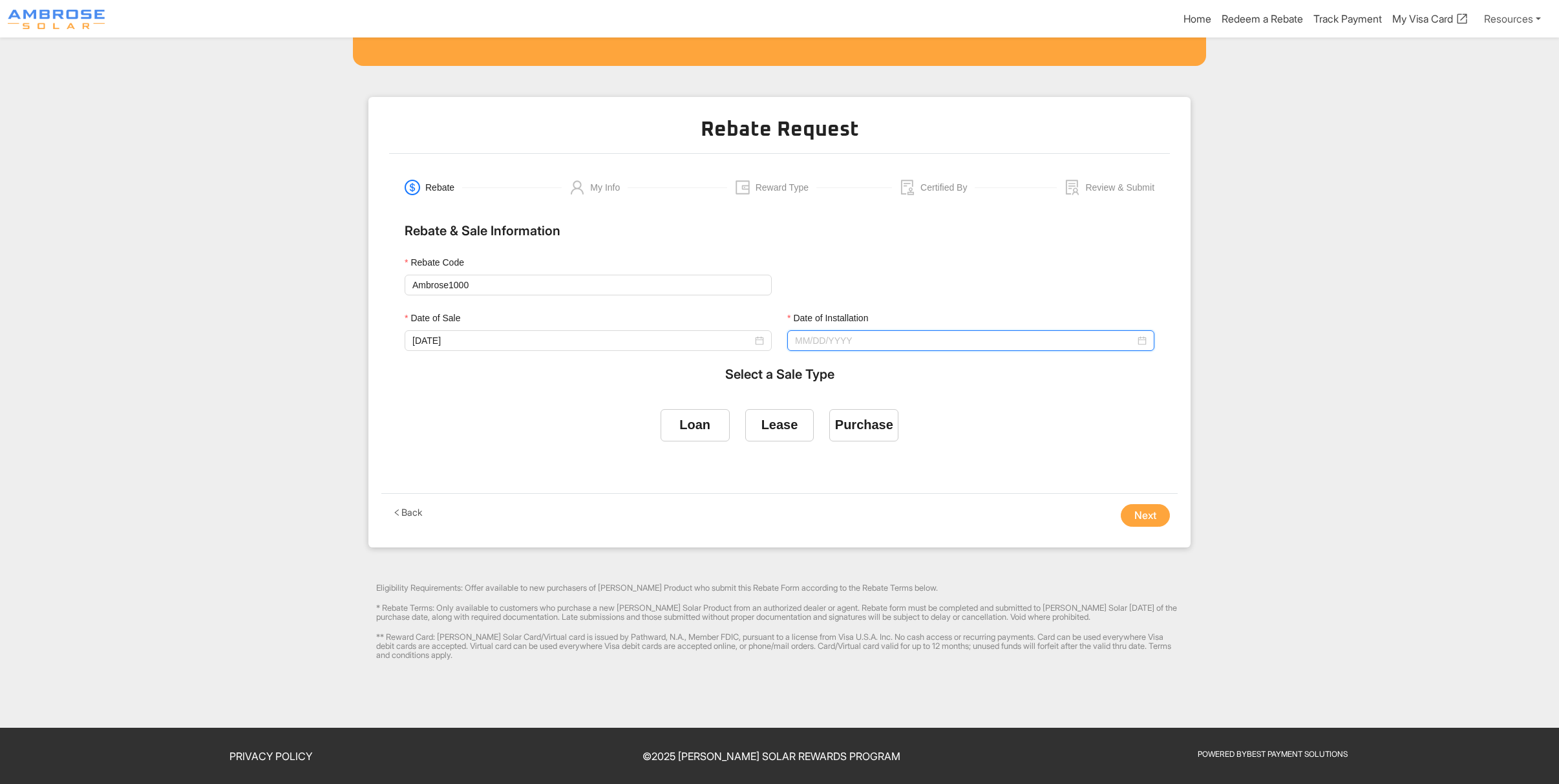
click at [926, 344] on input "Date of Installation" at bounding box center [965, 340] width 340 height 14
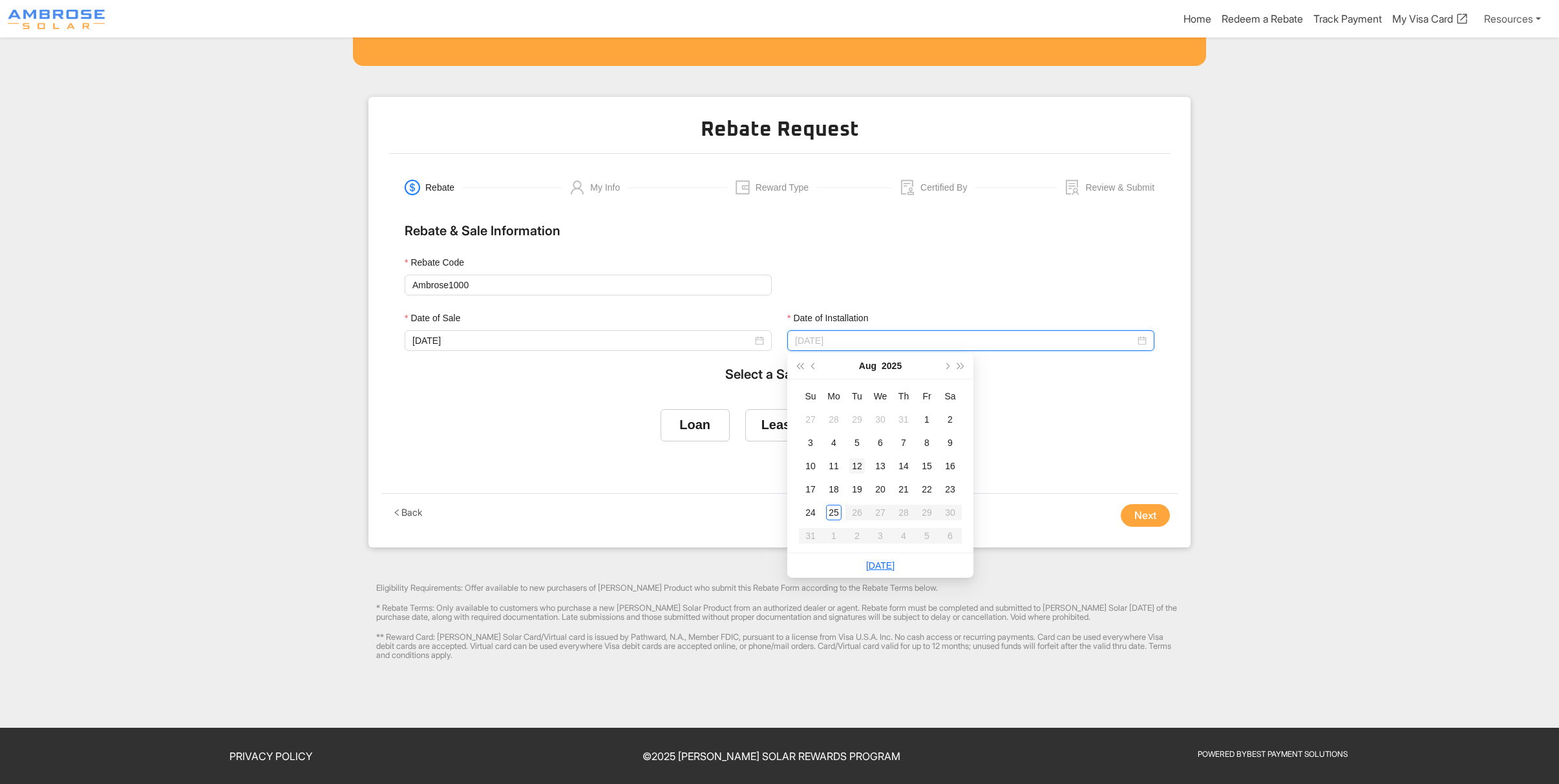
type input "[DATE]"
click at [857, 465] on div "12" at bounding box center [857, 466] width 16 height 16
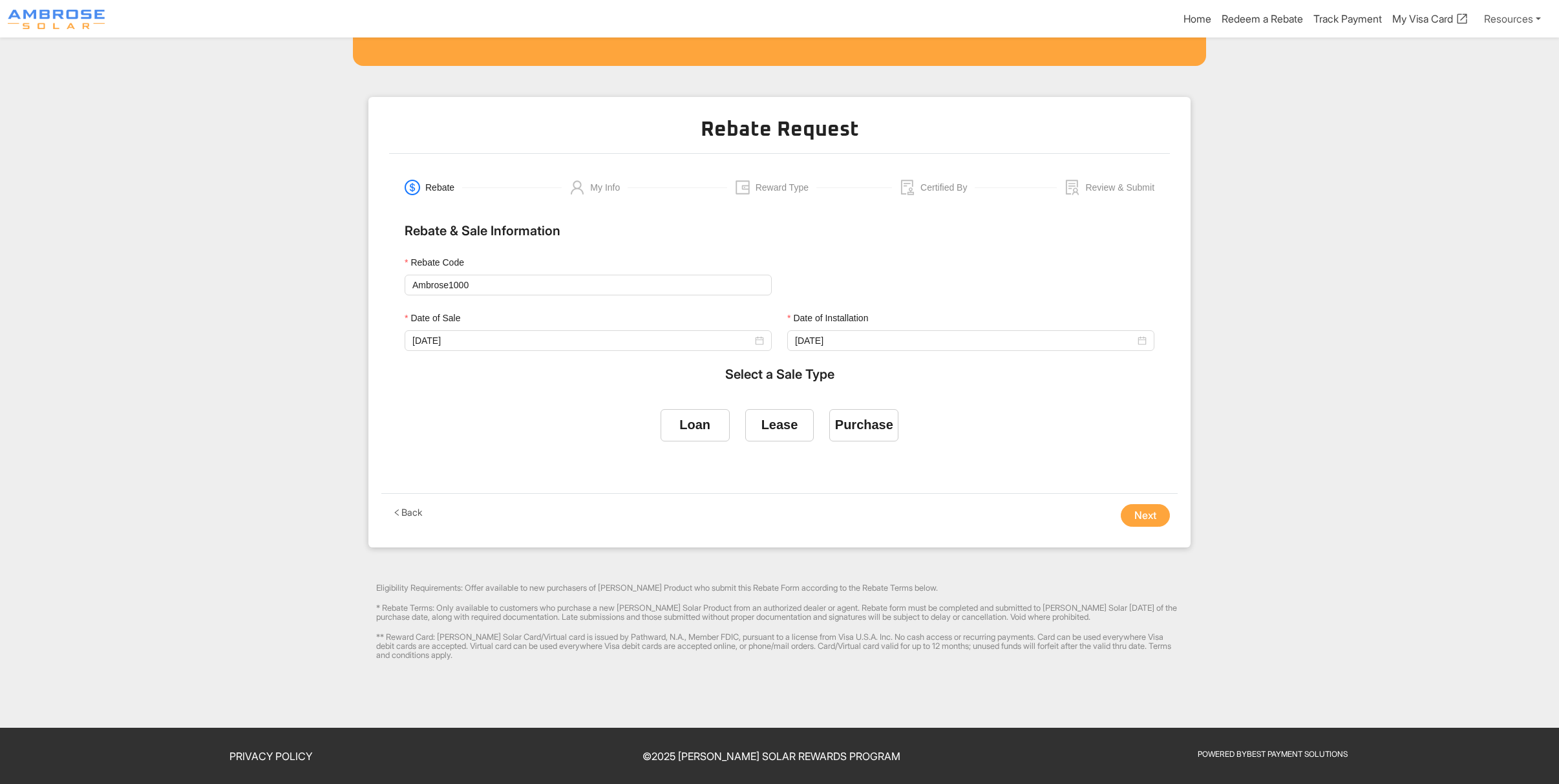
click at [507, 396] on div "Loan Lease Purchase" at bounding box center [780, 433] width 765 height 89
click at [853, 425] on div "Purchase" at bounding box center [864, 425] width 58 height 15
click at [864, 423] on input "Purchase" at bounding box center [864, 423] width 0 height 0
click at [1138, 515] on button "Next" at bounding box center [1145, 516] width 49 height 24
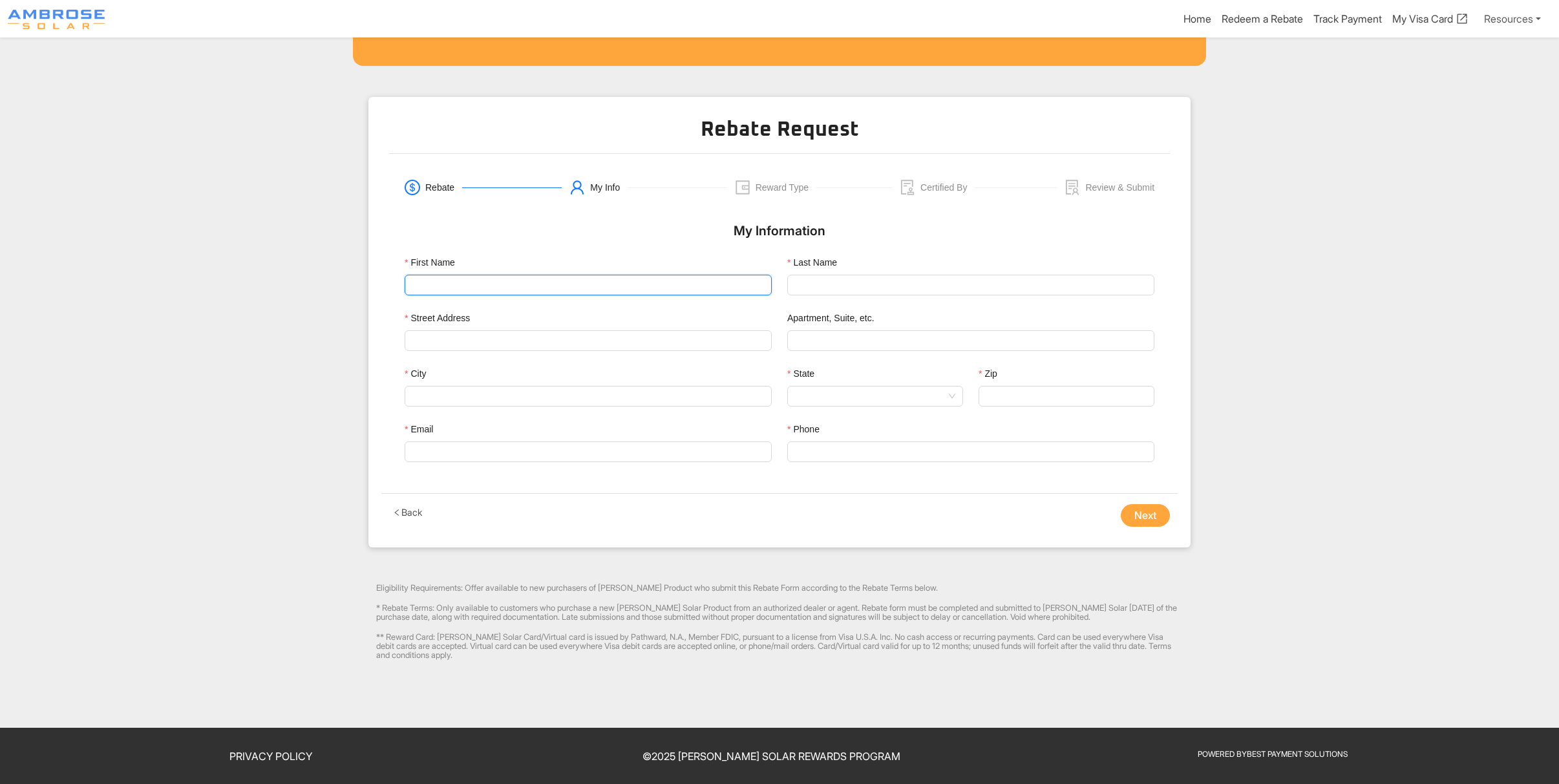
click at [492, 289] on input "First Name" at bounding box center [588, 284] width 367 height 21
type input "[PERSON_NAME]"
click at [823, 283] on input "Last Name" at bounding box center [971, 284] width 367 height 21
click at [550, 349] on div at bounding box center [588, 340] width 367 height 21
type input "[PERSON_NAME]"
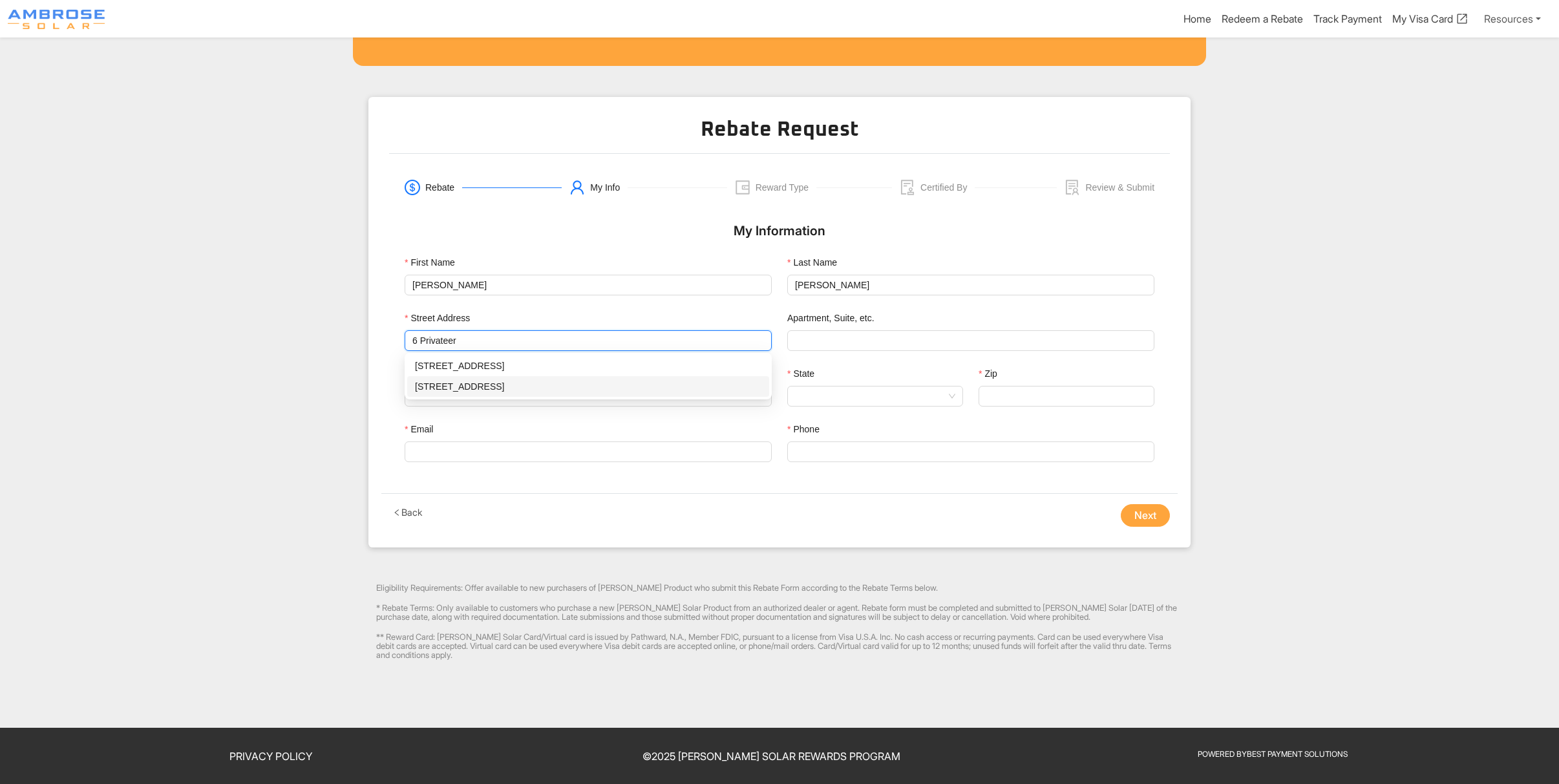
click at [521, 388] on div "[STREET_ADDRESS]" at bounding box center [588, 386] width 347 height 14
type input "6 Privateer Dr"
type input "Corte Madera"
type input "94925"
type input "6 Privateer Dr"
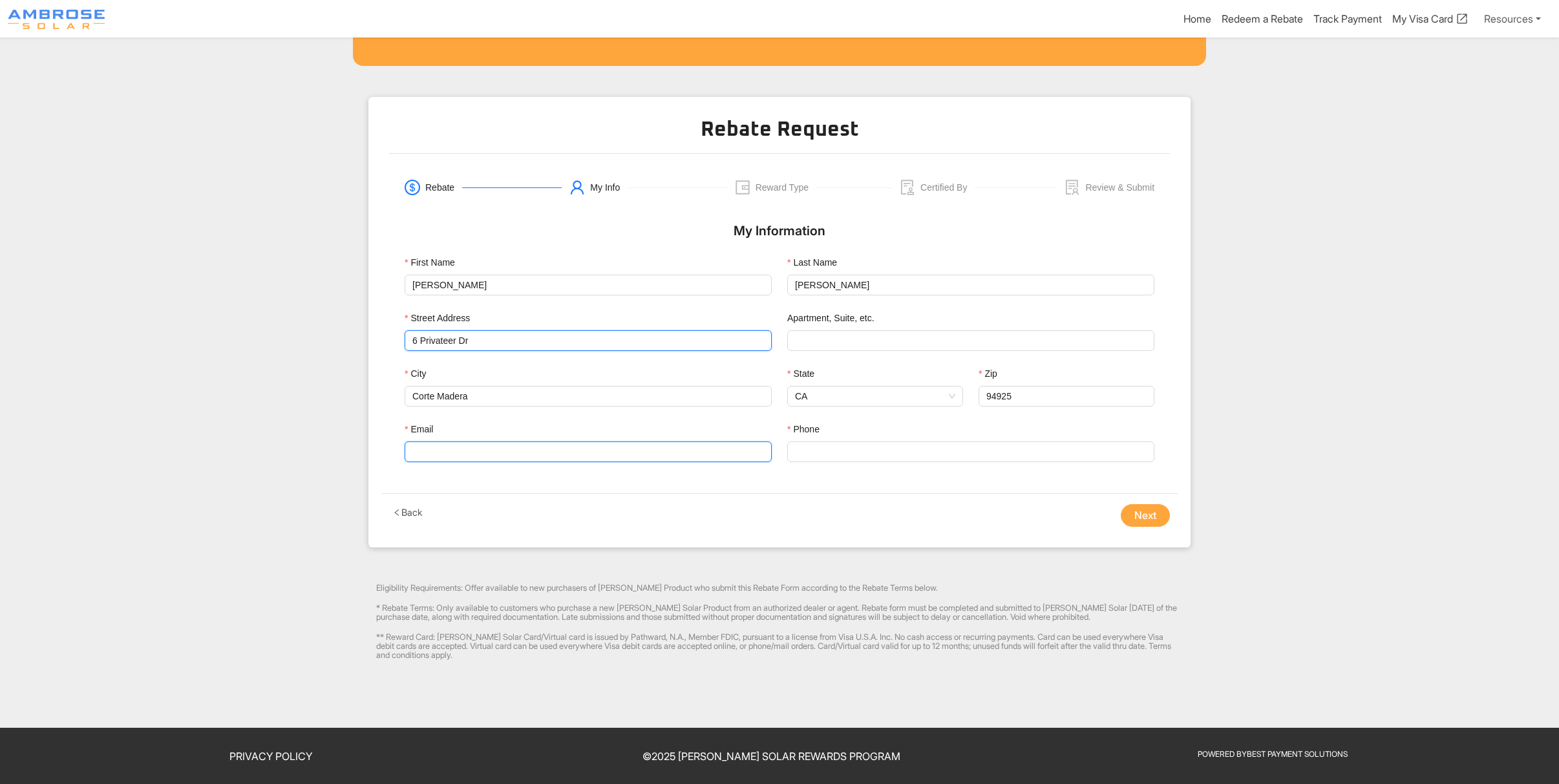
click at [484, 450] on input "Email" at bounding box center [588, 452] width 367 height 21
paste input "[EMAIL_ADDRESS][DOMAIN_NAME]"
type input "[EMAIL_ADDRESS][DOMAIN_NAME]"
click at [810, 450] on input "Phone" at bounding box center [971, 452] width 367 height 21
type input "6502438643"
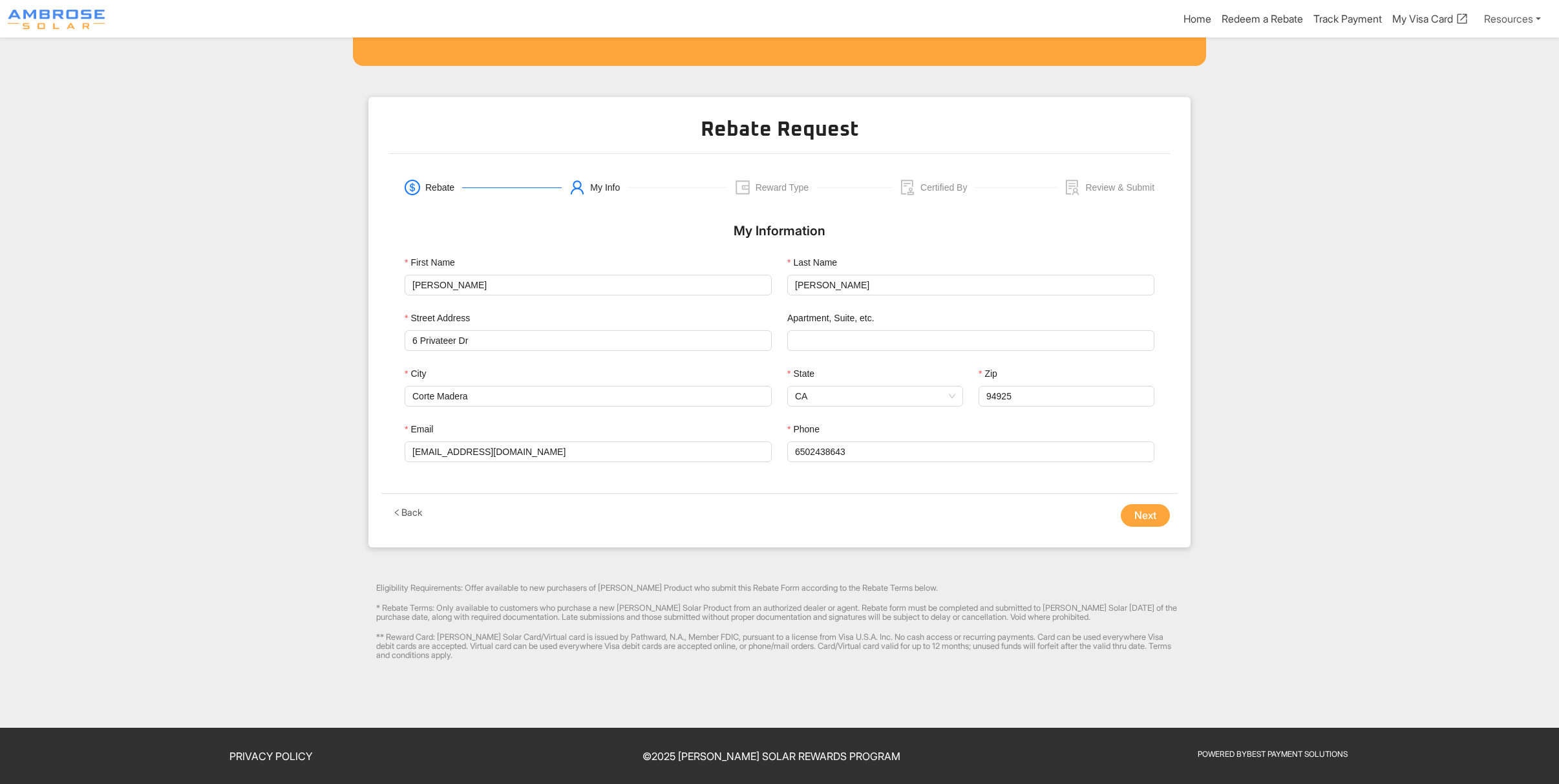
click at [1136, 513] on button "Next" at bounding box center [1145, 516] width 49 height 24
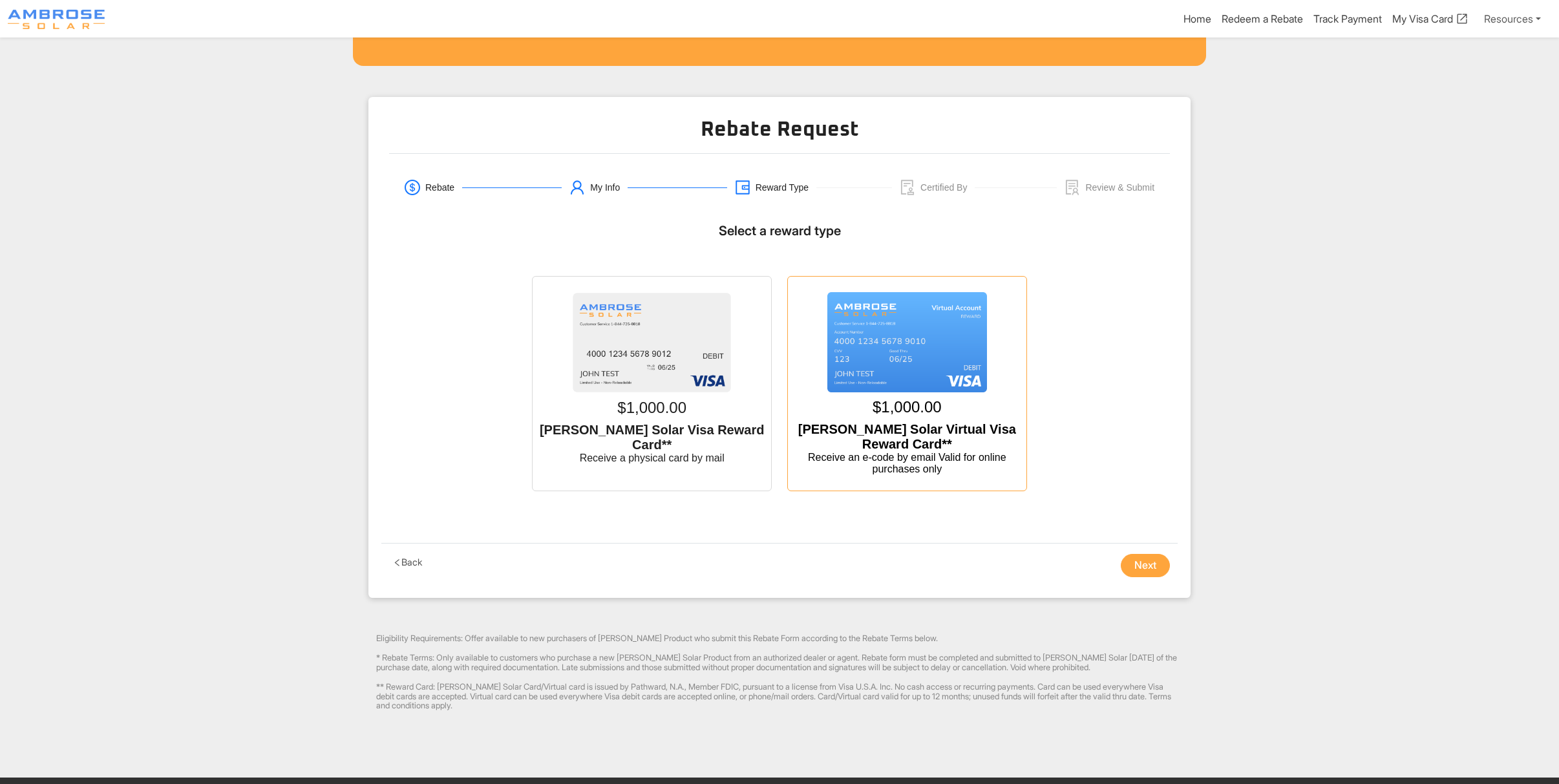
click at [926, 326] on img at bounding box center [907, 342] width 160 height 101
click at [907, 289] on input "$1,000.00 [PERSON_NAME] Solar Virtual Visa Reward Card** Receive an e-code by e…" at bounding box center [907, 289] width 0 height 0
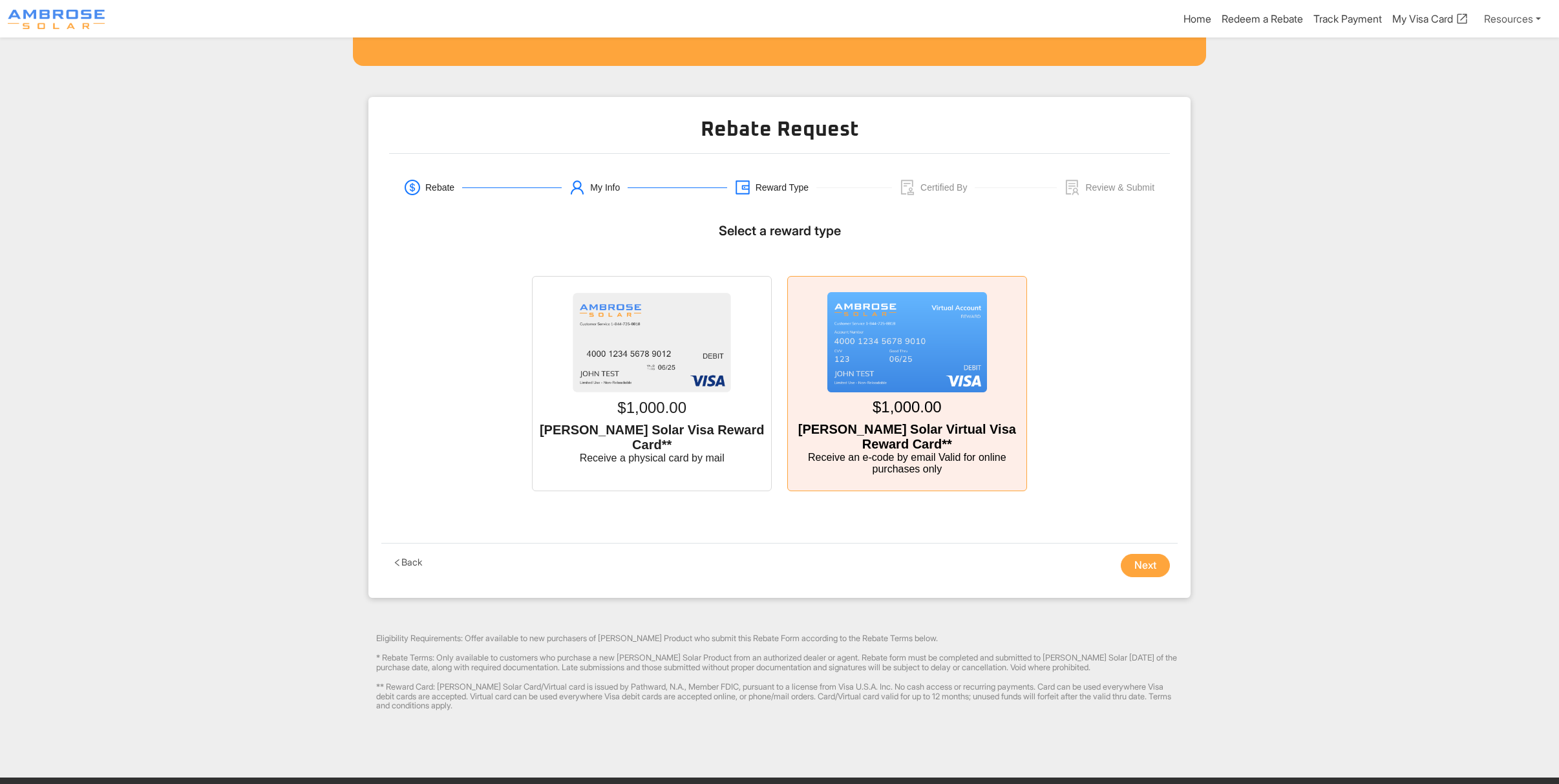
click at [1146, 575] on button "Next" at bounding box center [1145, 566] width 49 height 24
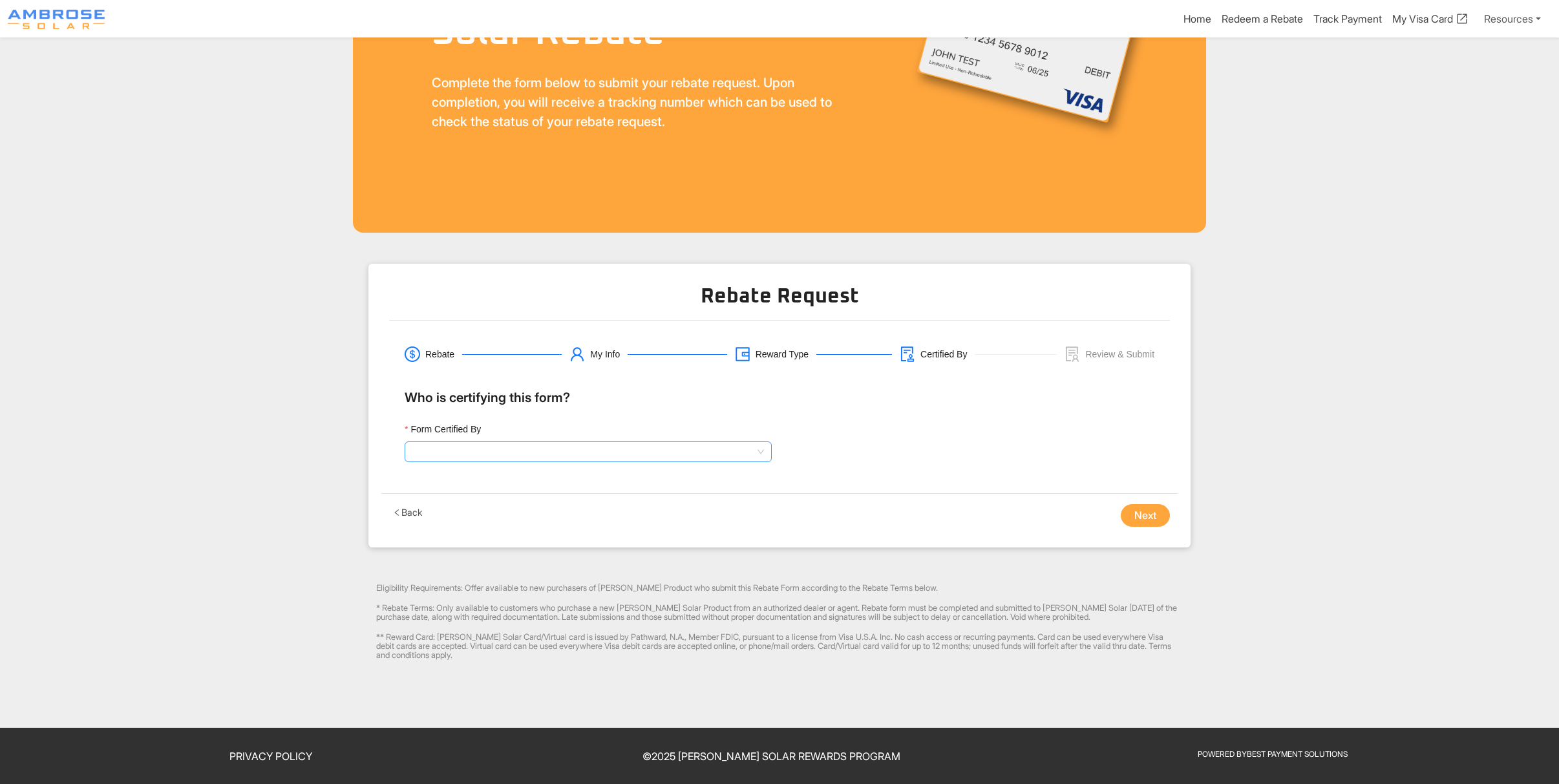
click at [589, 442] on input "Form Certified By" at bounding box center [588, 452] width 351 height 20
click at [530, 484] on div "Homeowner" at bounding box center [588, 476] width 362 height 21
click at [483, 447] on span "Homeowner" at bounding box center [588, 452] width 351 height 20
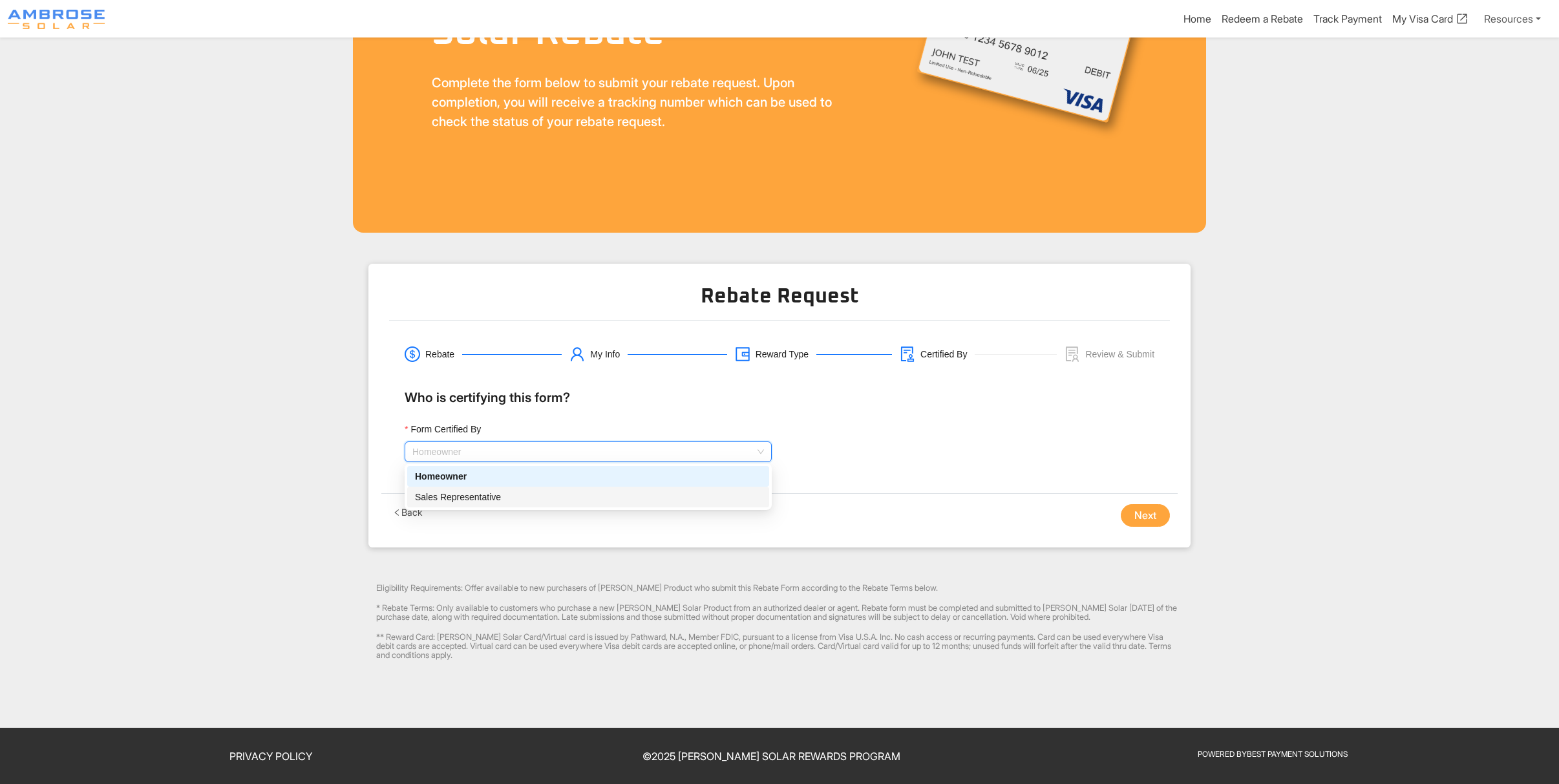
click at [472, 496] on div "Sales Representative" at bounding box center [588, 497] width 347 height 14
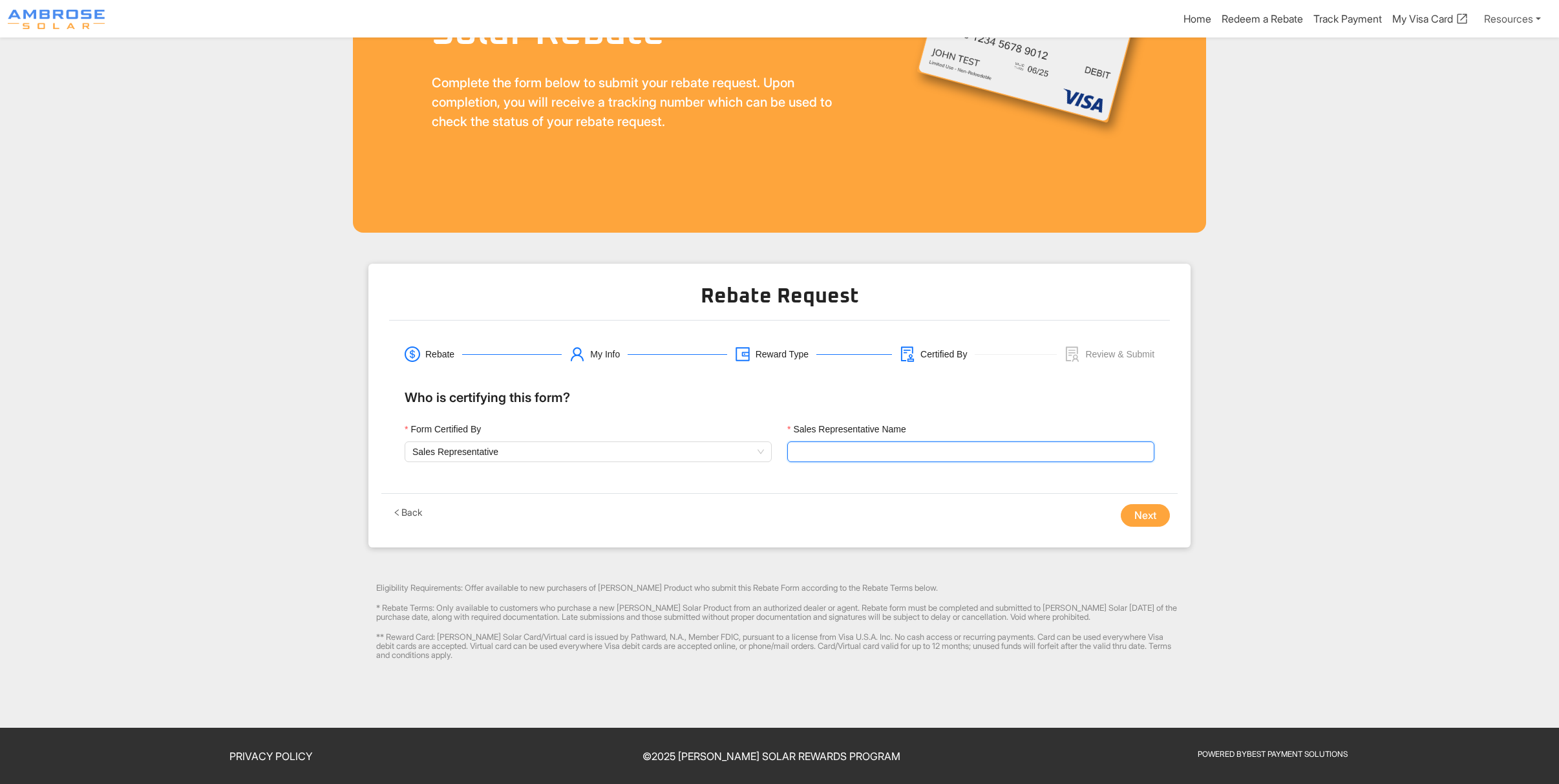
click at [810, 453] on input "Sales Representative Name" at bounding box center [971, 452] width 367 height 21
type input "[PERSON_NAME]"
click at [1154, 506] on button "Next" at bounding box center [1145, 516] width 49 height 24
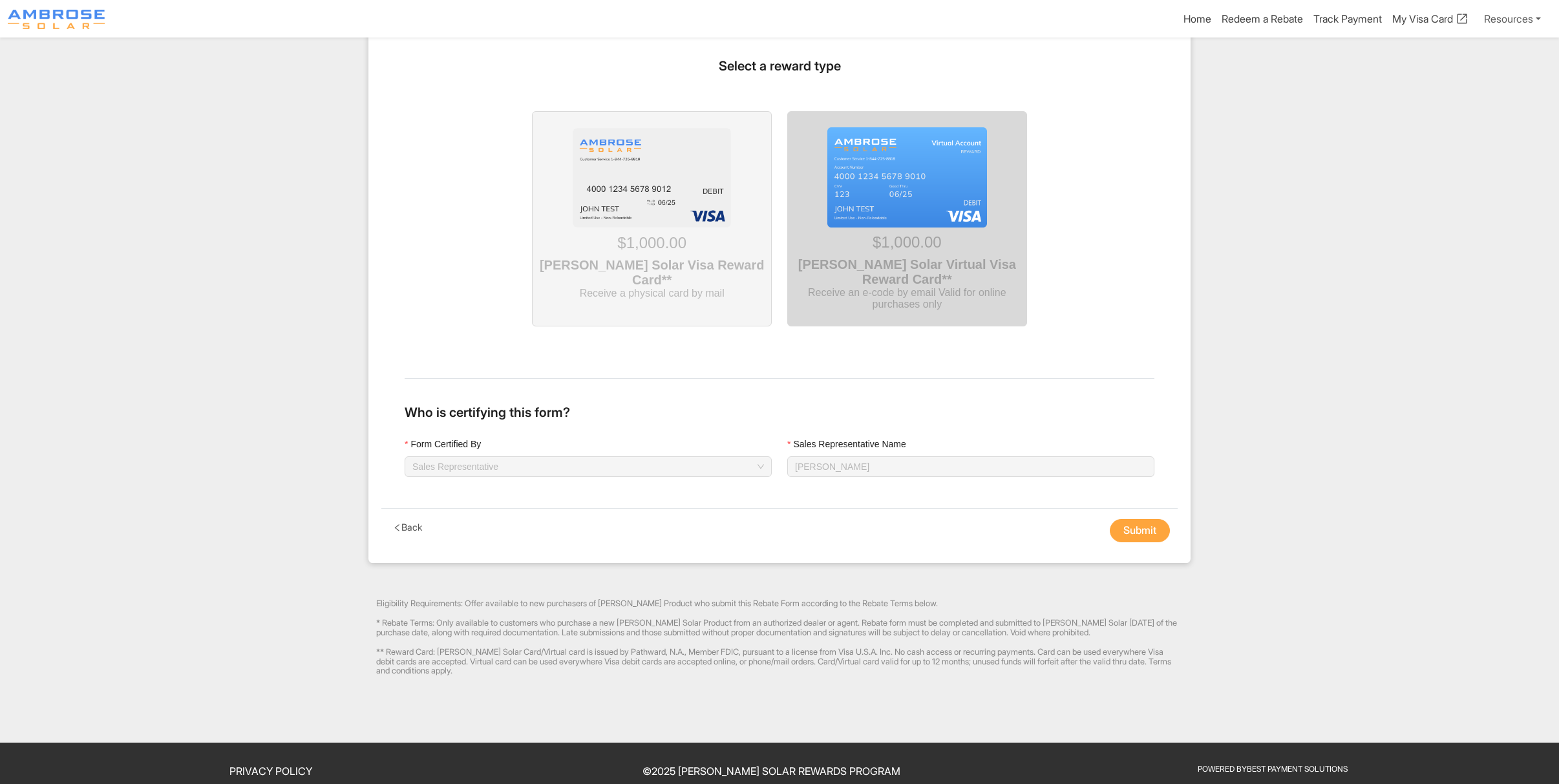
scroll to position [1149, 0]
click at [910, 235] on div "$1,000.00" at bounding box center [907, 241] width 228 height 30
click at [1152, 541] on button "Submit" at bounding box center [1140, 530] width 60 height 24
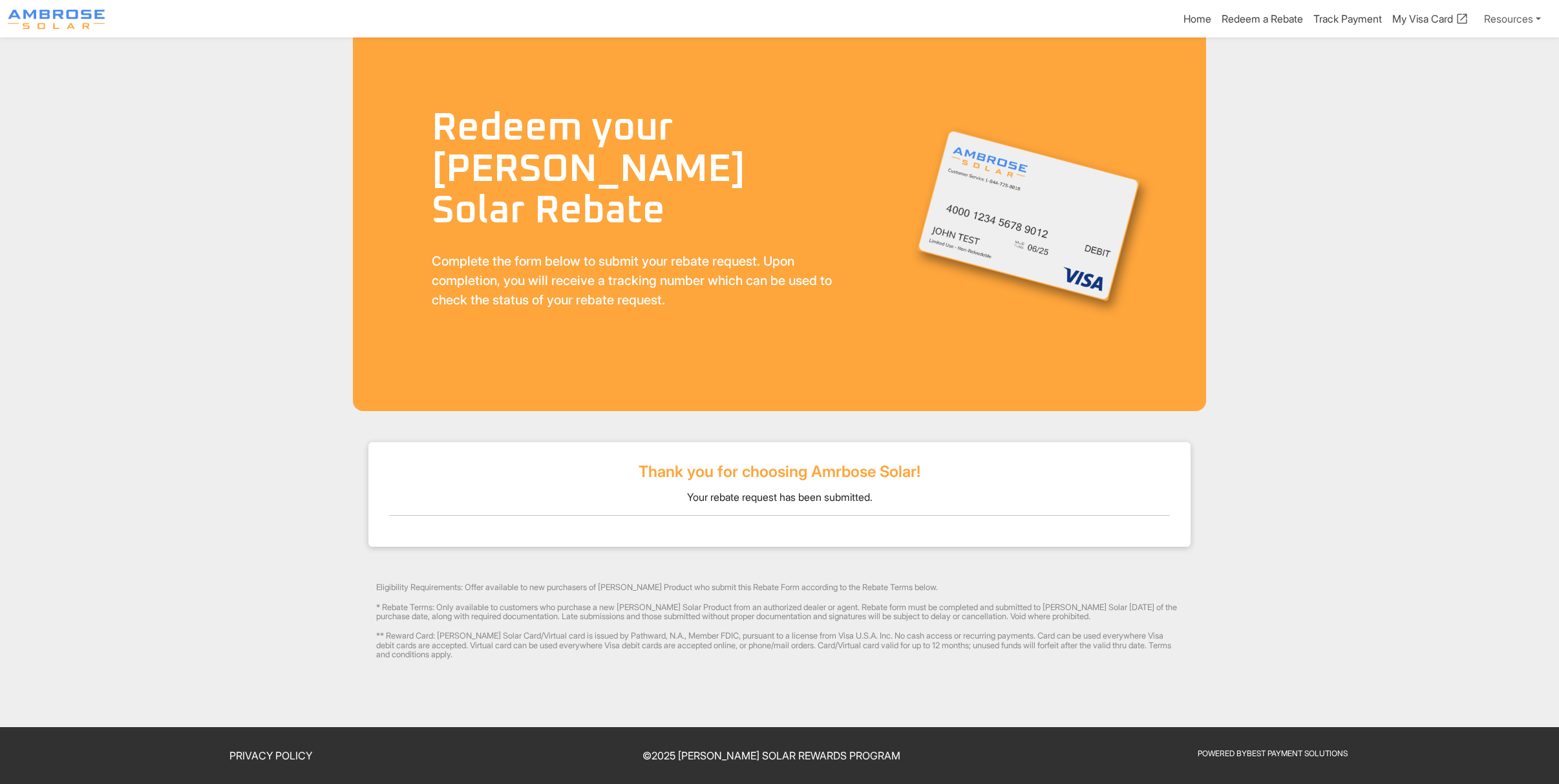
scroll to position [22, 0]
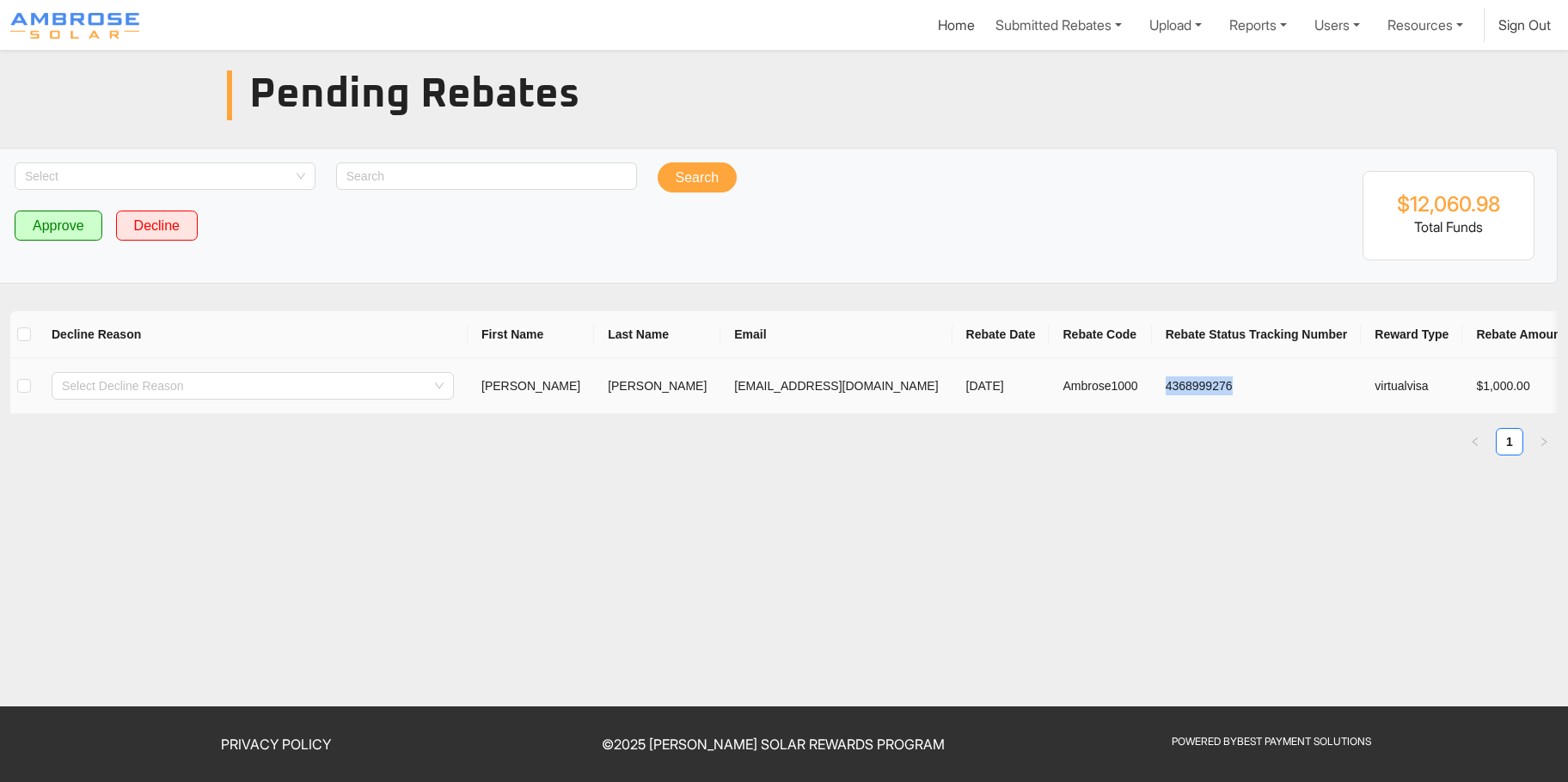
drag, startPoint x: 1074, startPoint y: 384, endPoint x: 1009, endPoint y: 380, distance: 65.1
click at [1152, 380] on td "4368999276" at bounding box center [1257, 387] width 210 height 56
copy td "4368999276"
click at [24, 380] on input "checkbox" at bounding box center [23, 386] width 13 height 13
checkbox input "true"
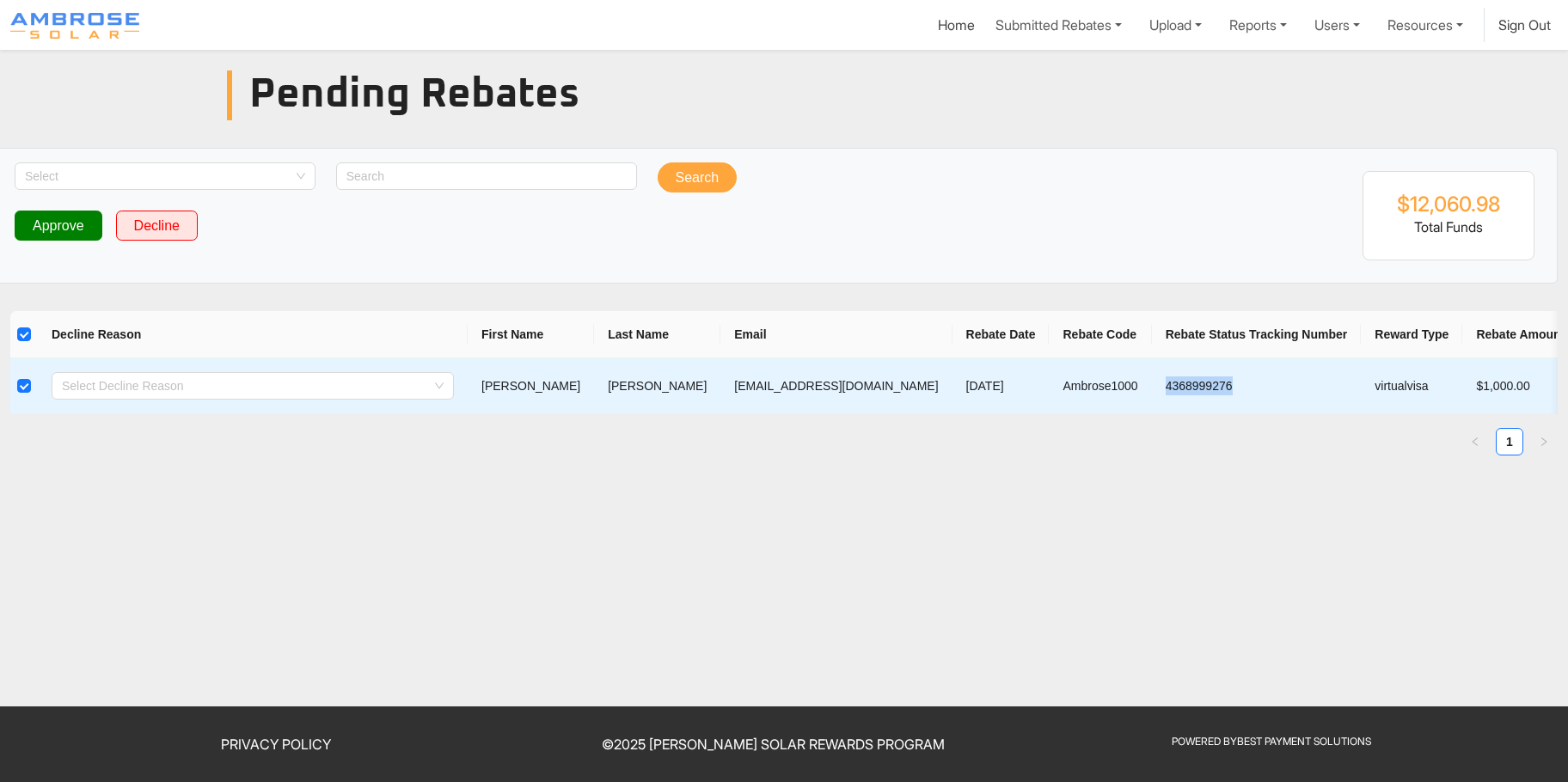
click at [65, 218] on button "Approve" at bounding box center [58, 226] width 88 height 31
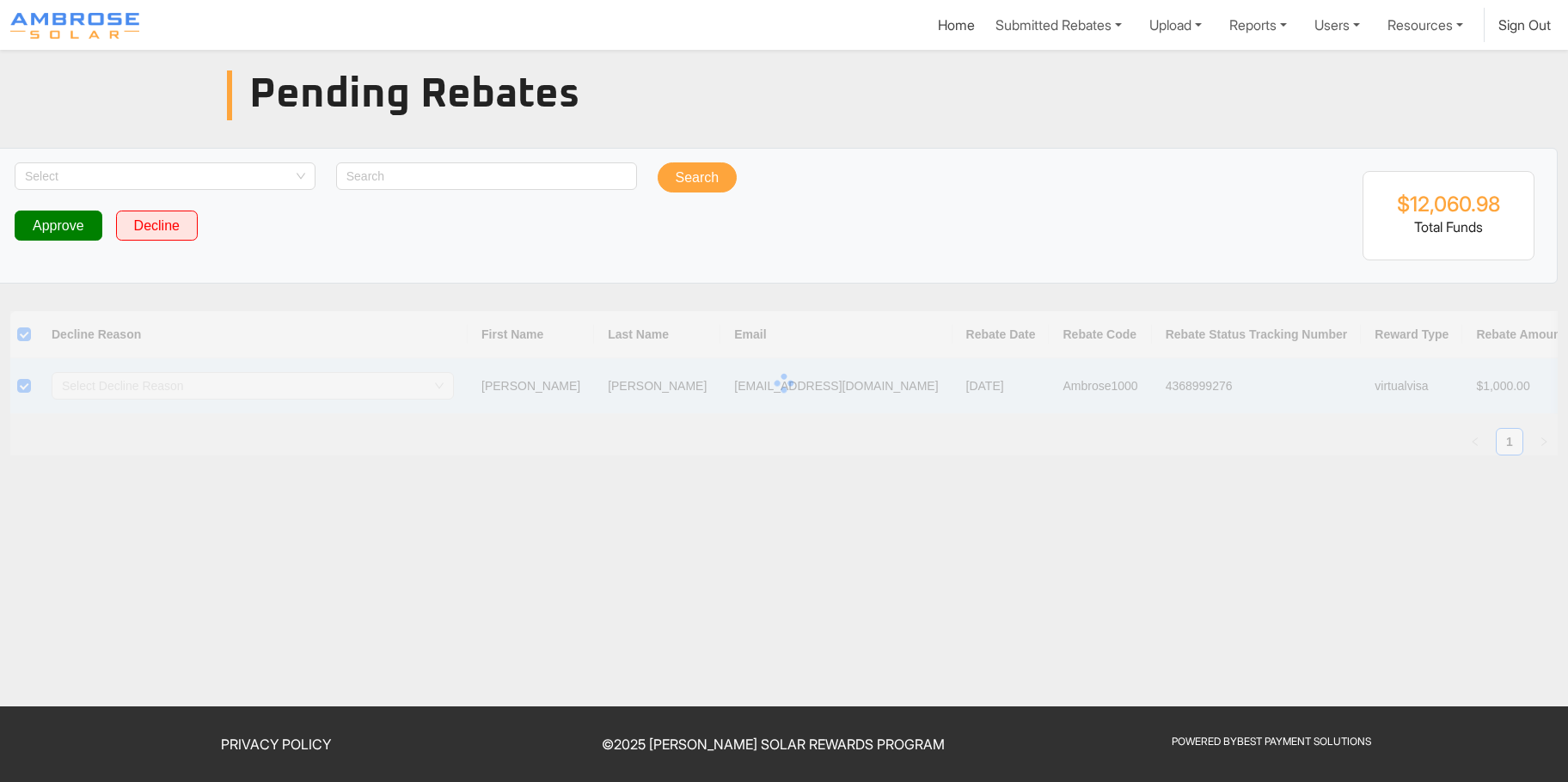
checkbox input "false"
